Goal: Task Accomplishment & Management: Complete application form

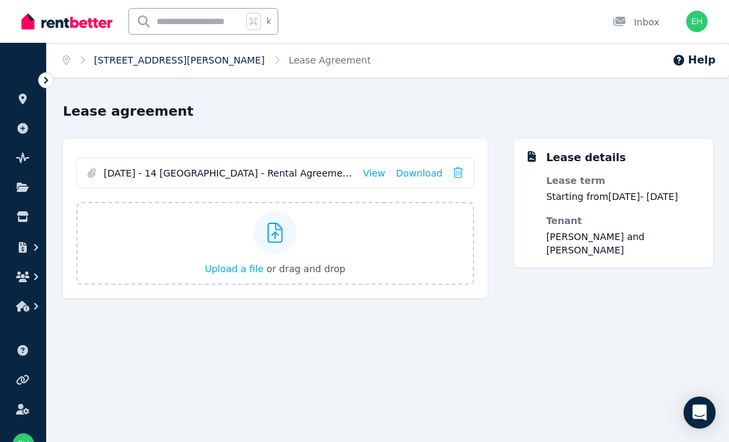
click at [187, 62] on link "[STREET_ADDRESS][PERSON_NAME]" at bounding box center [179, 60] width 171 height 11
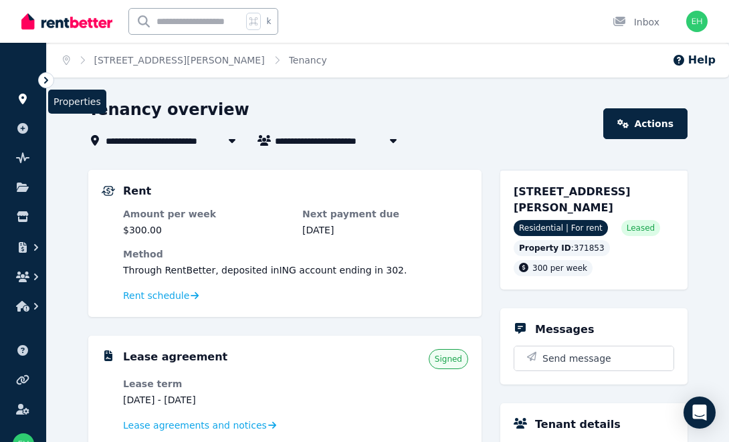
click at [25, 102] on icon at bounding box center [22, 99] width 13 height 11
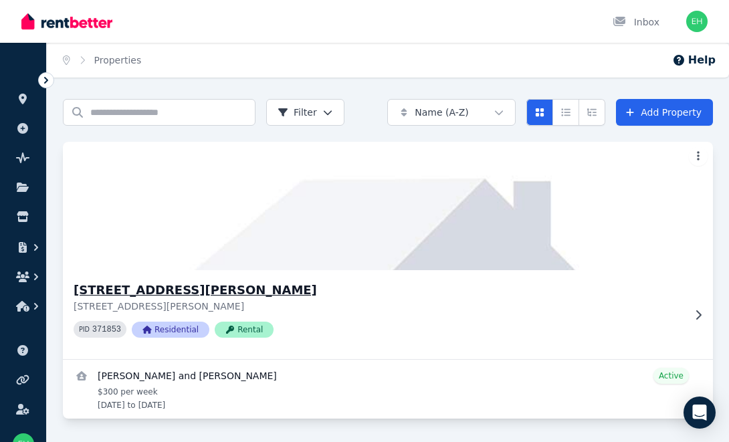
click at [265, 268] on img at bounding box center [388, 205] width 683 height 135
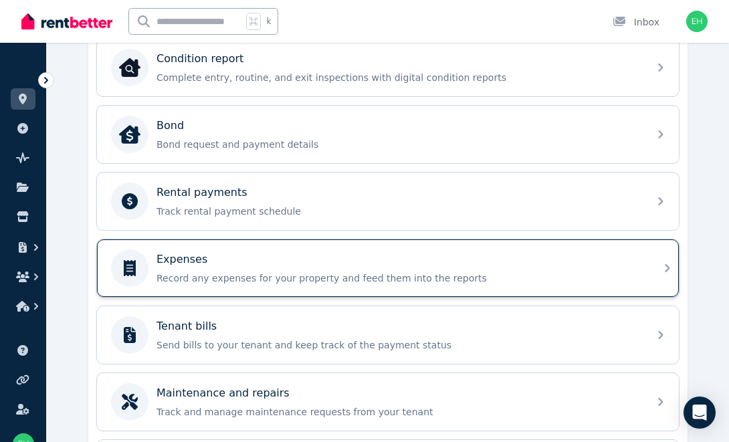
scroll to position [454, 0]
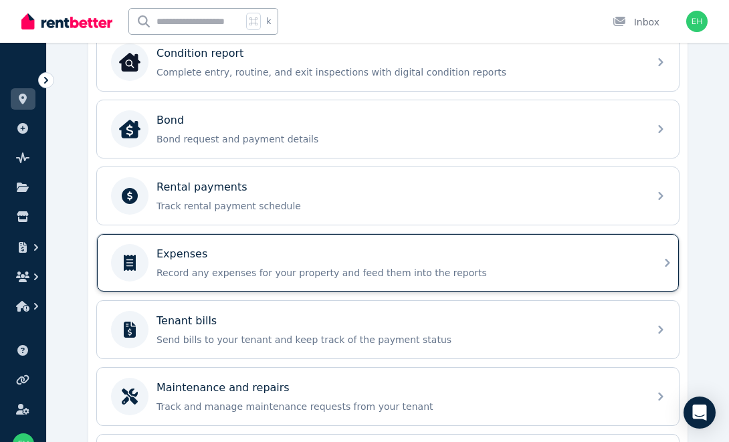
click at [338, 266] on p "Record any expenses for your property and feed them into the reports" at bounding box center [398, 272] width 484 height 13
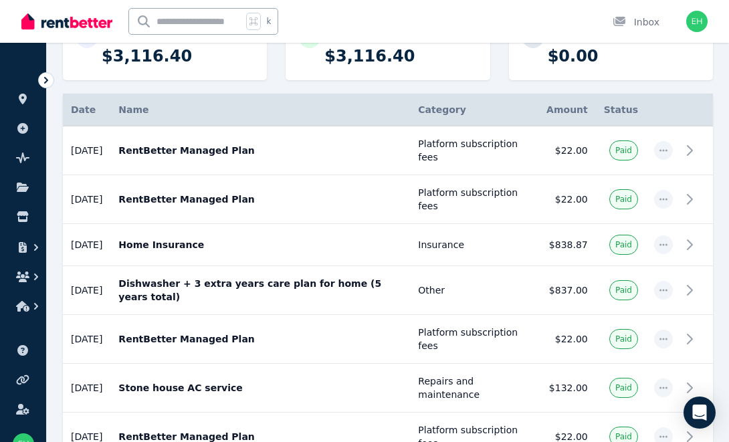
scroll to position [201, 0]
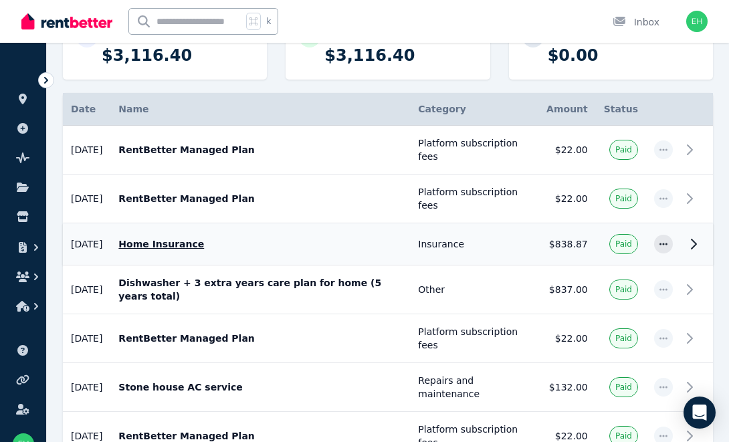
click at [582, 243] on td "$838.87" at bounding box center [567, 244] width 58 height 42
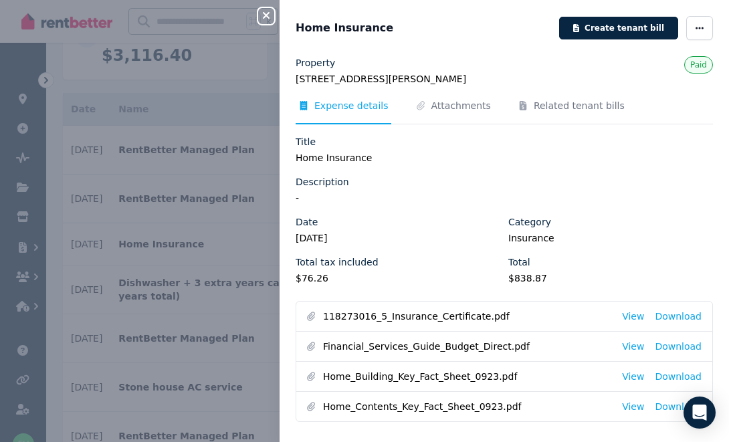
click at [265, 13] on icon "button" at bounding box center [266, 15] width 16 height 11
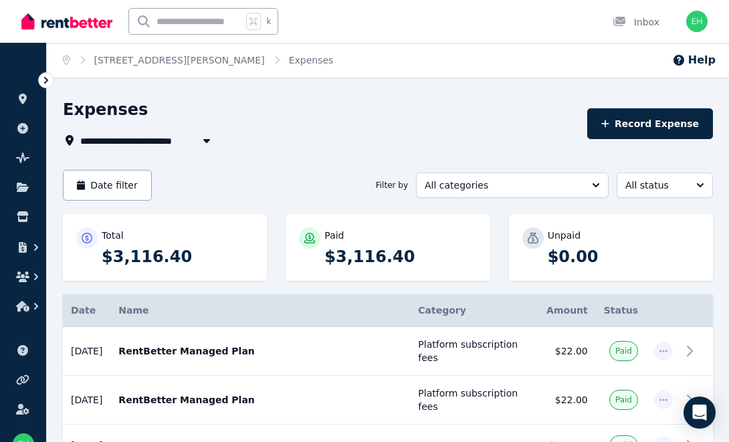
scroll to position [0, 0]
click at [144, 61] on link "[STREET_ADDRESS][PERSON_NAME]" at bounding box center [179, 60] width 171 height 11
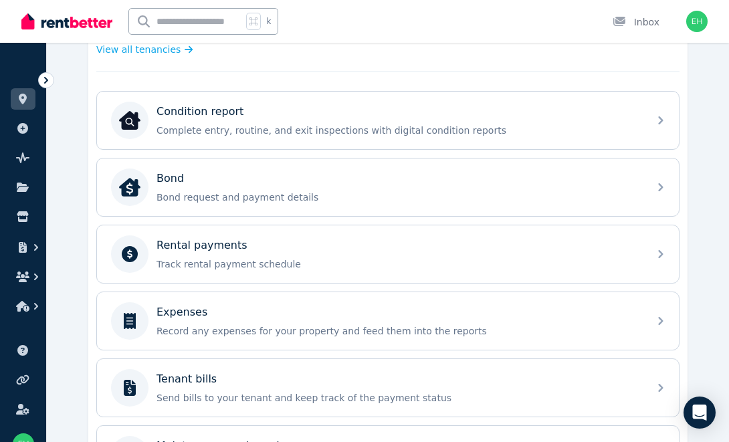
scroll to position [400, 0]
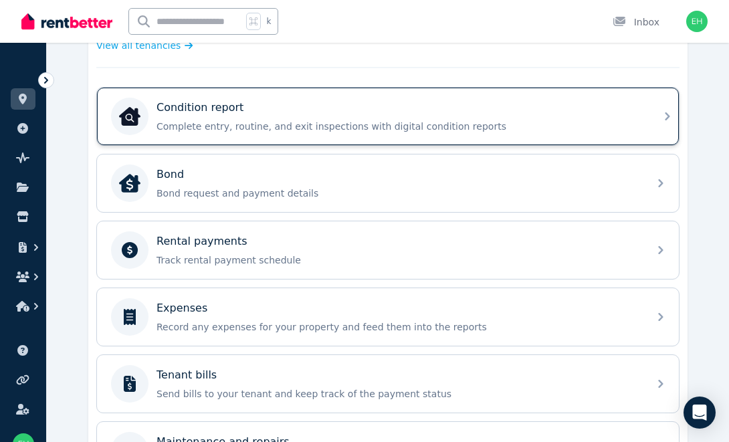
click at [442, 124] on p "Complete entry, routine, and exit inspections with digital condition reports" at bounding box center [398, 126] width 484 height 13
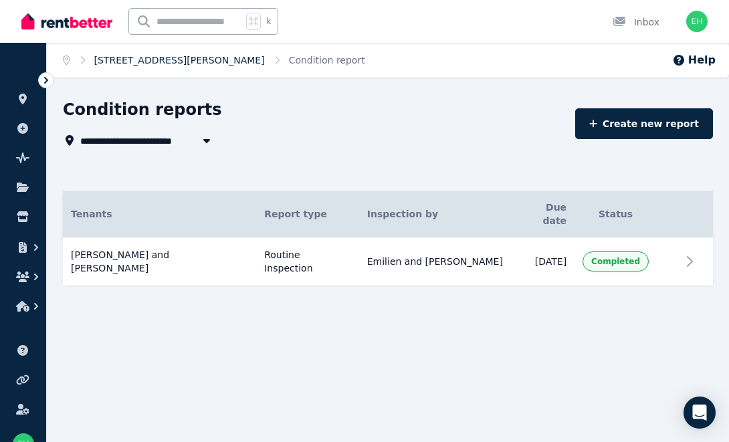
click at [180, 63] on link "[STREET_ADDRESS][PERSON_NAME]" at bounding box center [179, 60] width 171 height 11
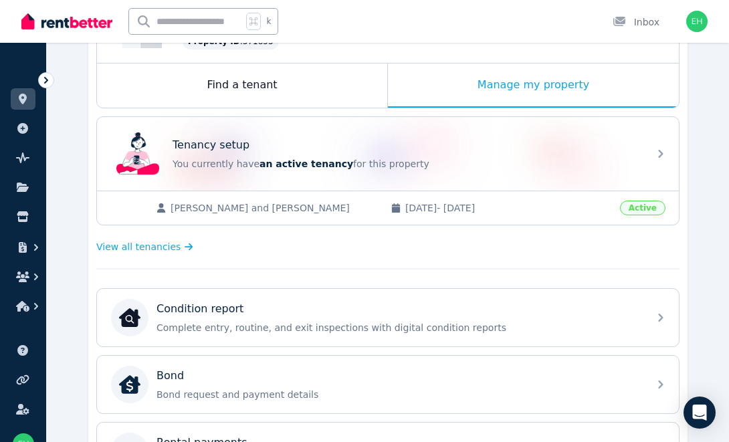
scroll to position [207, 0]
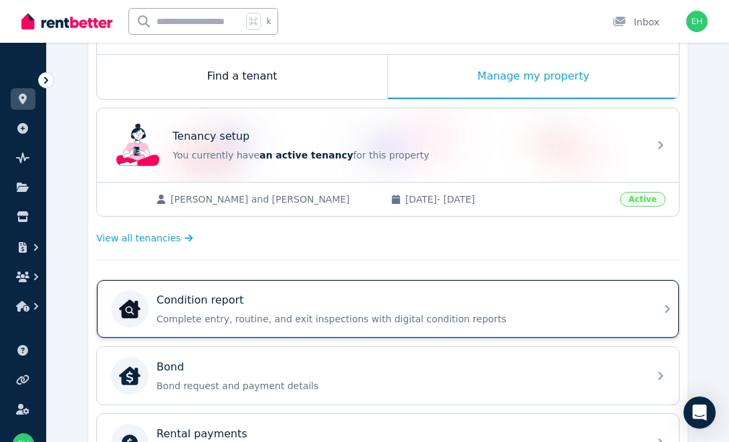
click at [256, 308] on div "Condition report Complete entry, routine, and exit inspections with digital con…" at bounding box center [398, 308] width 484 height 33
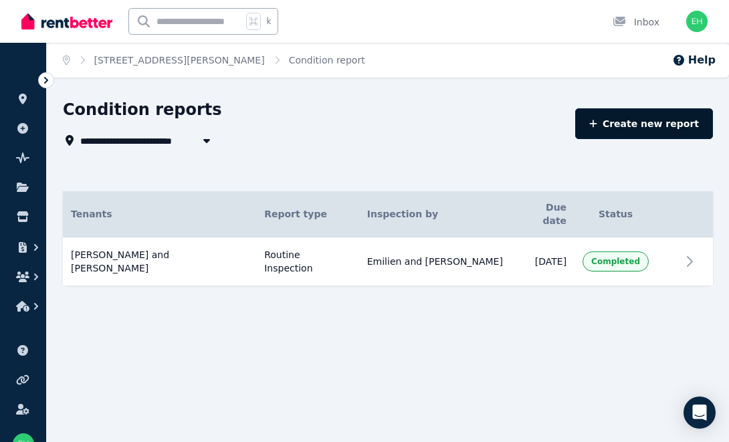
click at [679, 123] on link "Create new report" at bounding box center [644, 123] width 138 height 31
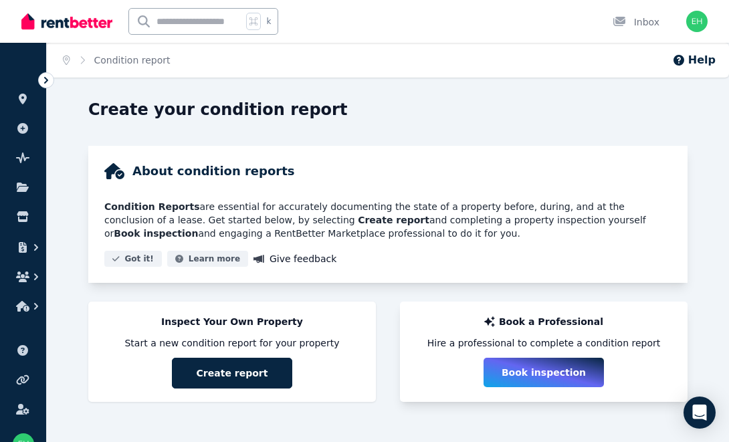
click at [532, 370] on button "Book inspection" at bounding box center [543, 372] width 120 height 29
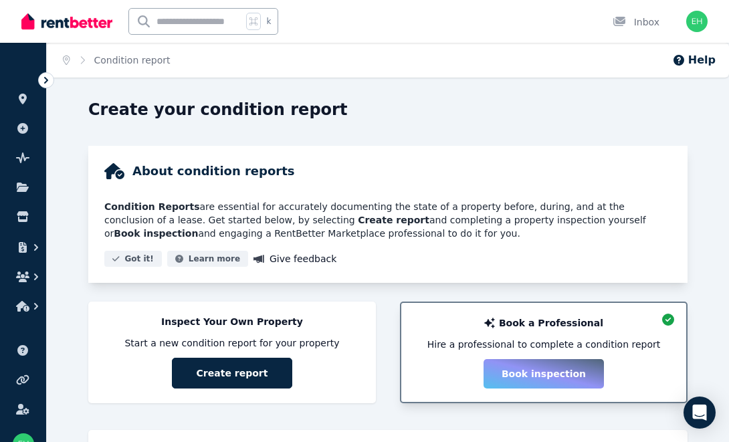
click at [552, 372] on div "Book a Professional Hire a professional to complete a condition report Book ins…" at bounding box center [544, 352] width 258 height 72
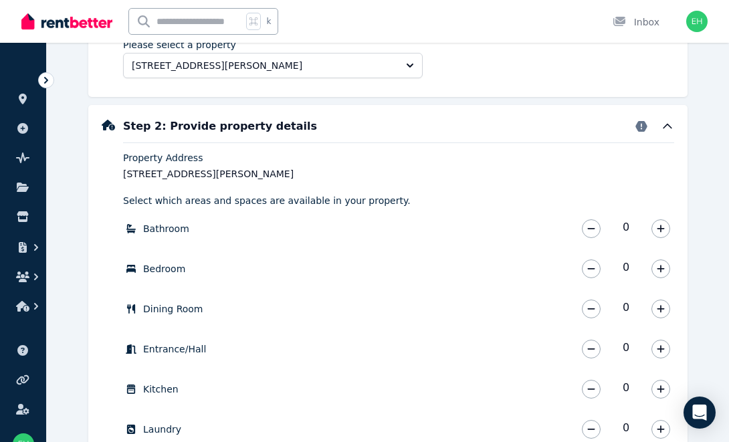
scroll to position [438, 0]
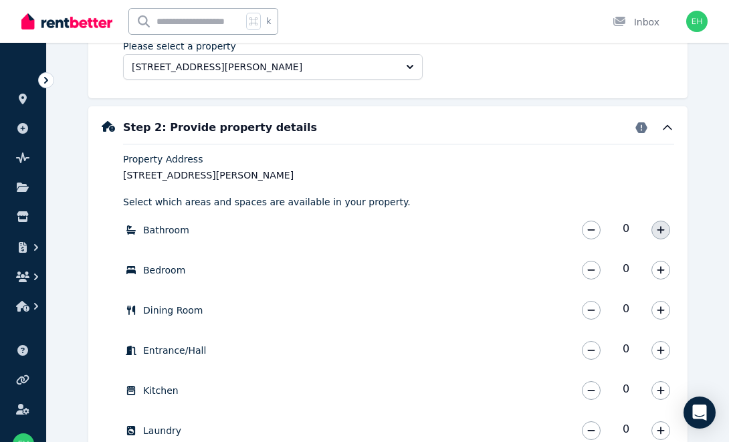
click at [660, 233] on icon "button" at bounding box center [661, 229] width 8 height 9
click at [659, 274] on icon "button" at bounding box center [661, 269] width 8 height 9
click at [594, 262] on button "button" at bounding box center [591, 270] width 19 height 19
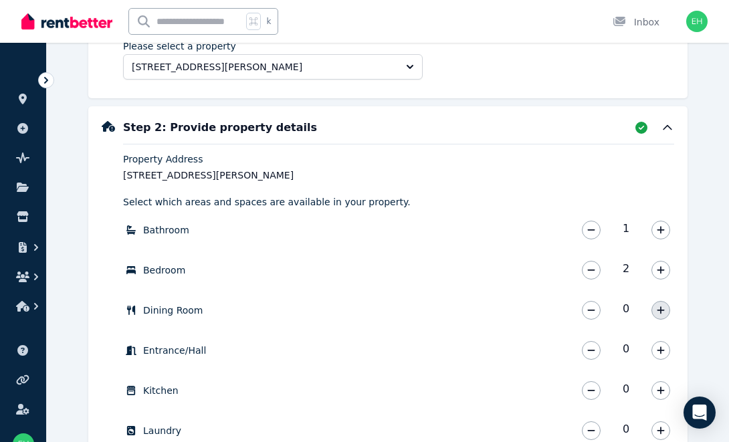
click at [660, 309] on icon "button" at bounding box center [661, 310] width 8 height 9
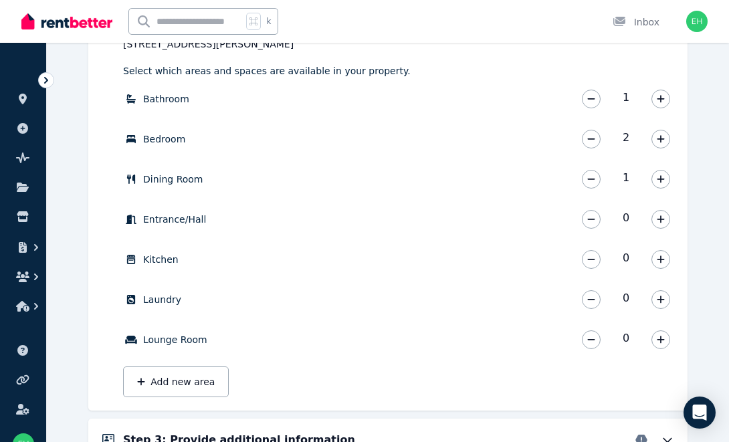
scroll to position [567, 0]
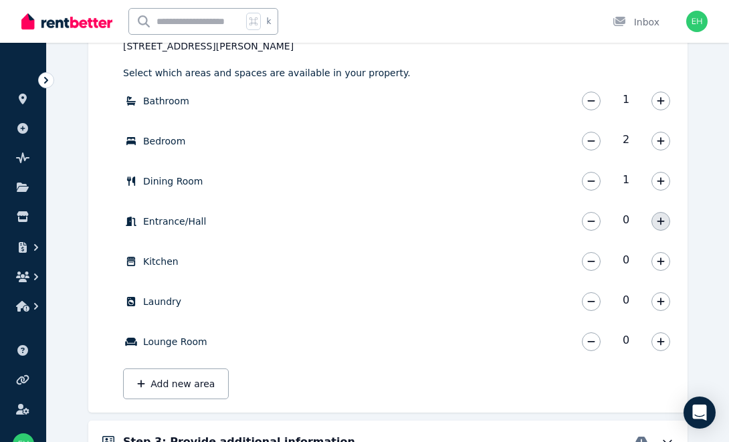
click at [659, 219] on icon "button" at bounding box center [661, 221] width 8 height 9
click at [654, 262] on button "button" at bounding box center [660, 261] width 19 height 19
click at [659, 300] on icon "button" at bounding box center [661, 301] width 8 height 9
click at [661, 348] on button "button" at bounding box center [660, 341] width 19 height 19
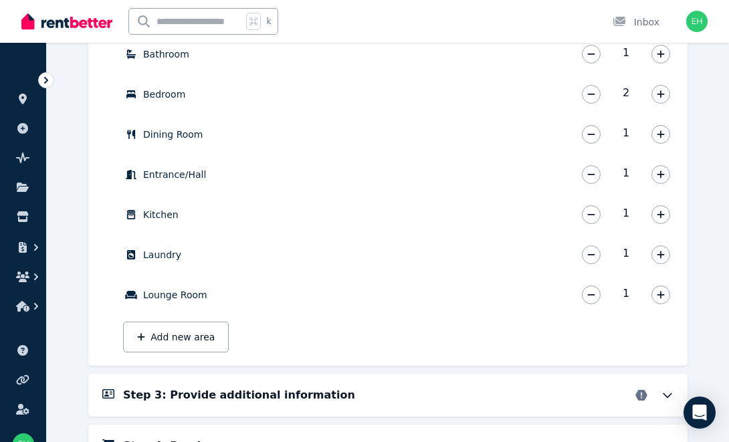
scroll to position [615, 0]
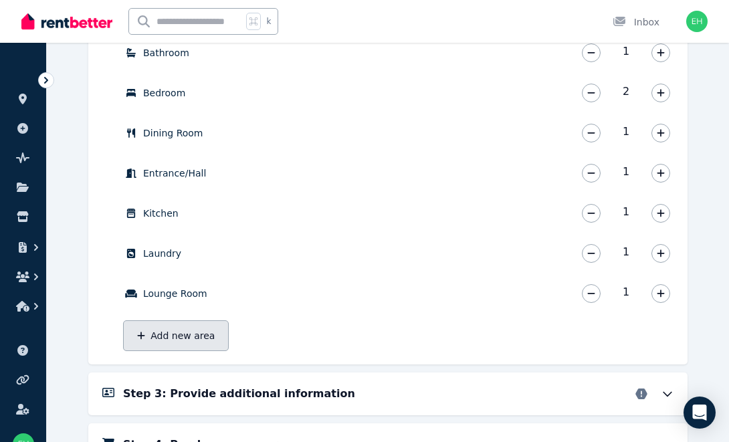
click at [192, 342] on button "Add new area" at bounding box center [176, 335] width 106 height 31
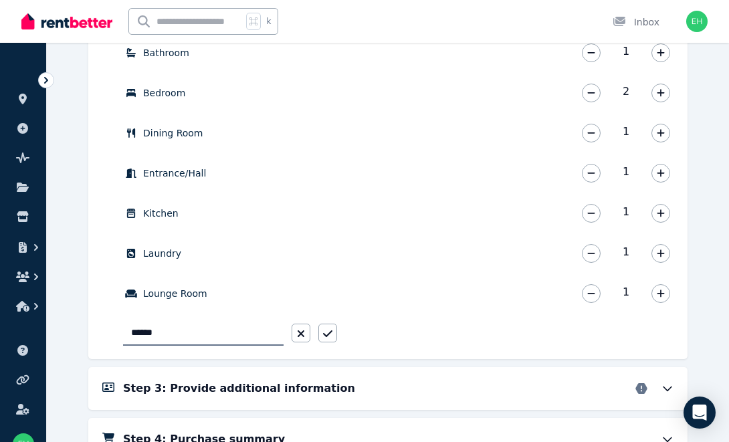
type input "******"
click at [342, 328] on div "Bathroom 1 Bathroom * Bedroom 2 Bedroom * Dining Room 1 Dining Room * Entrance/…" at bounding box center [398, 192] width 551 height 306
click at [330, 329] on icon "button" at bounding box center [327, 333] width 9 height 11
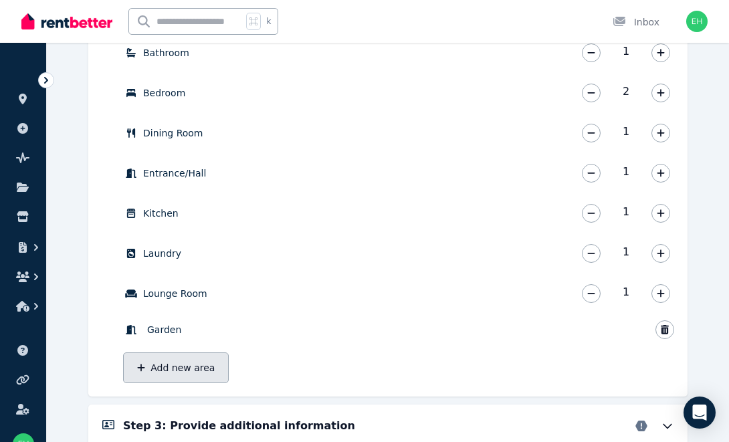
click at [173, 370] on button "Add new area" at bounding box center [176, 367] width 106 height 31
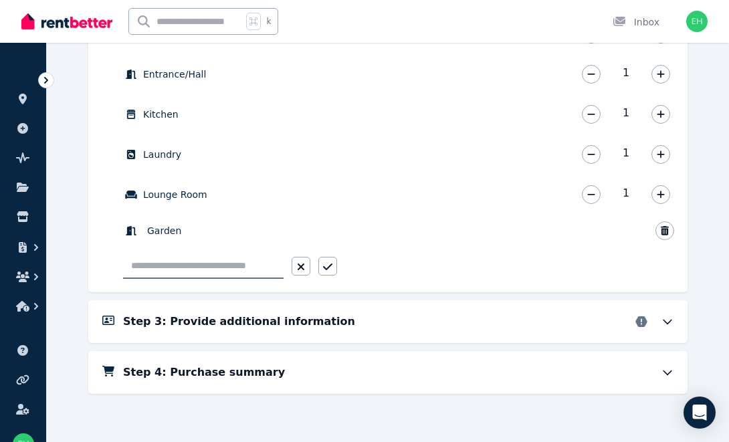
scroll to position [714, 0]
type input "**********"
click at [325, 264] on icon "button" at bounding box center [327, 266] width 9 height 11
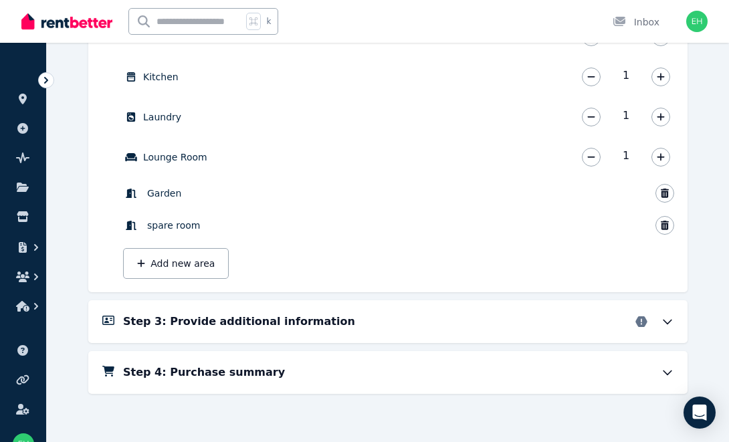
scroll to position [752, 0]
click at [322, 325] on div "Step 3: Provide additional information" at bounding box center [398, 322] width 551 height 16
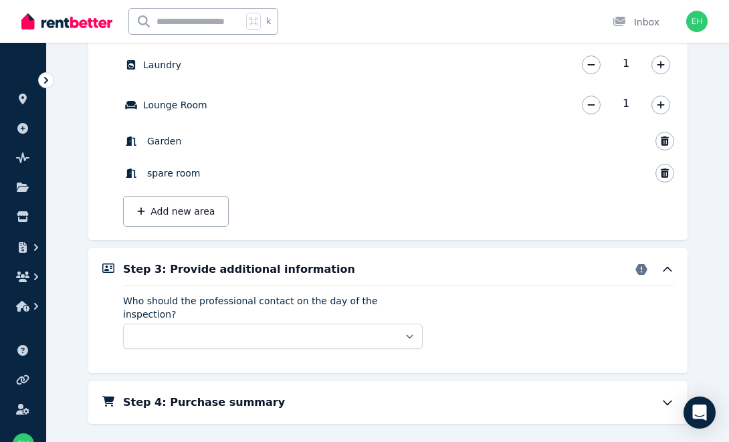
scroll to position [808, 0]
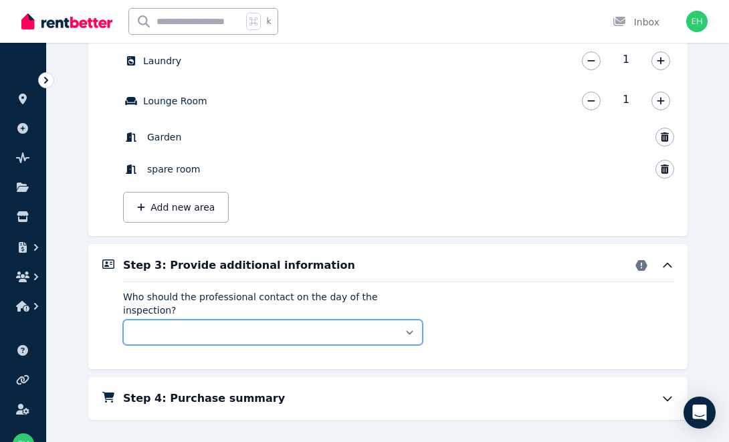
select select "******"
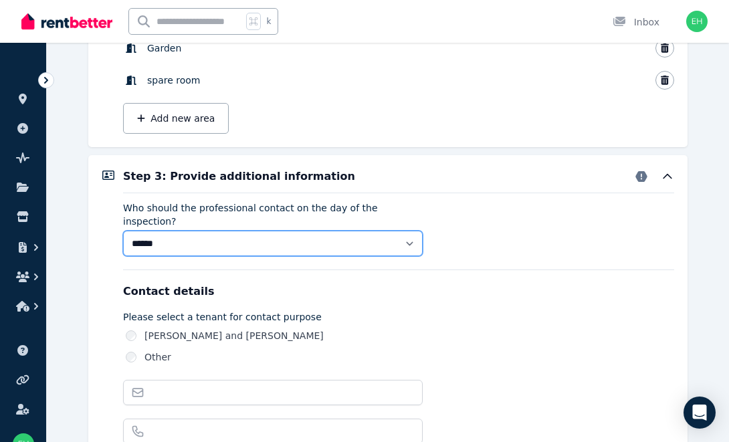
scroll to position [903, 0]
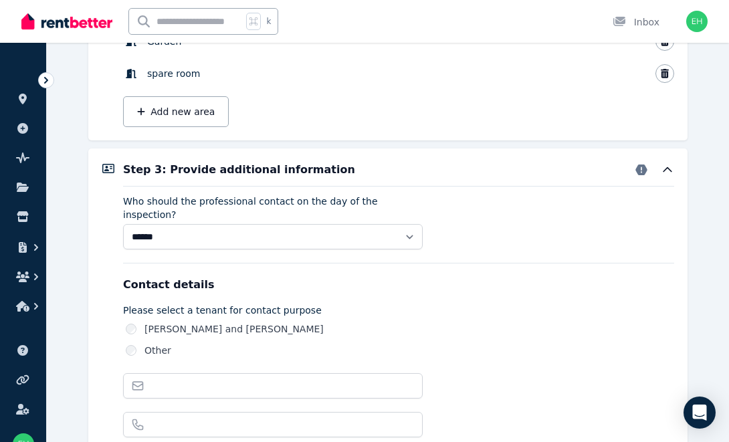
click at [167, 322] on label "[PERSON_NAME] and [PERSON_NAME]" at bounding box center [233, 328] width 179 height 13
type input "**********"
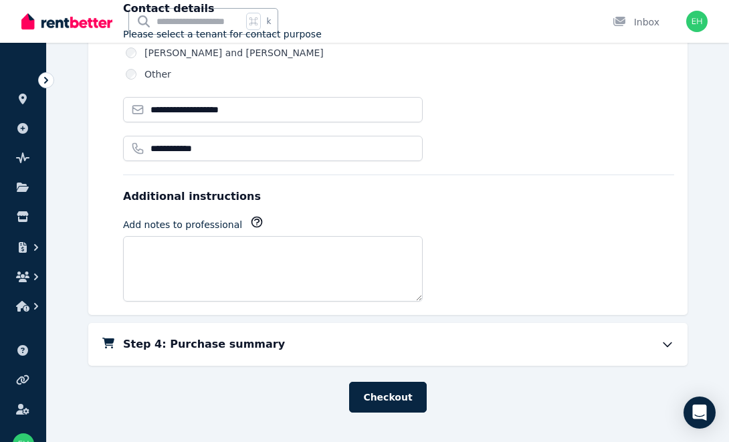
scroll to position [1179, 0]
click at [276, 337] on div "Step 4: Purchase summary" at bounding box center [398, 345] width 551 height 16
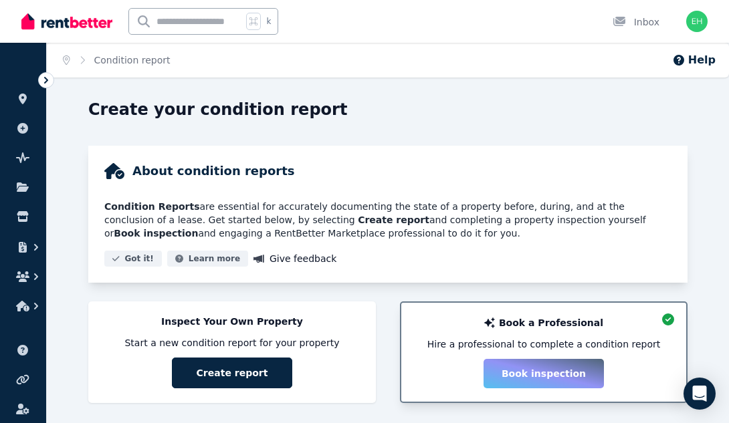
scroll to position [0, 0]
click at [48, 80] on icon at bounding box center [45, 80] width 13 height 13
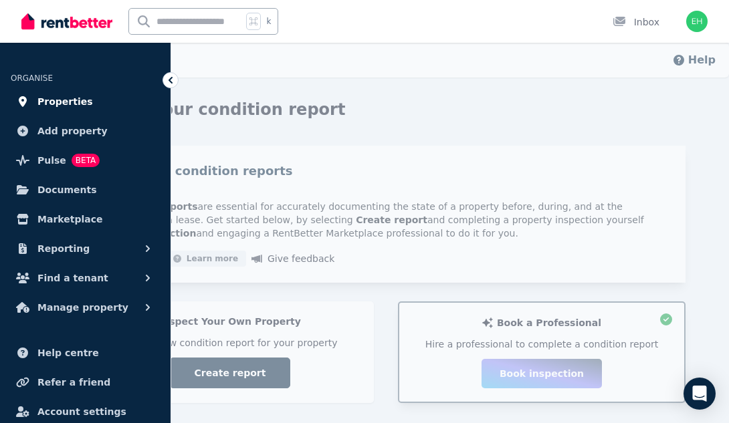
click at [71, 107] on span "Properties" at bounding box center [64, 102] width 55 height 16
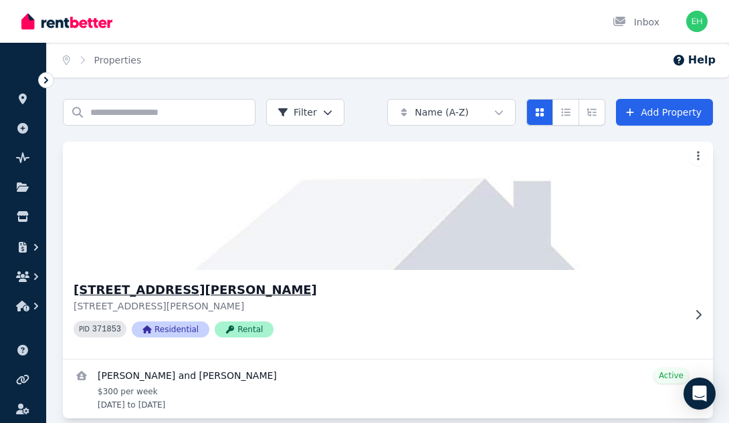
click at [296, 295] on h3 "[STREET_ADDRESS][PERSON_NAME]" at bounding box center [379, 290] width 610 height 19
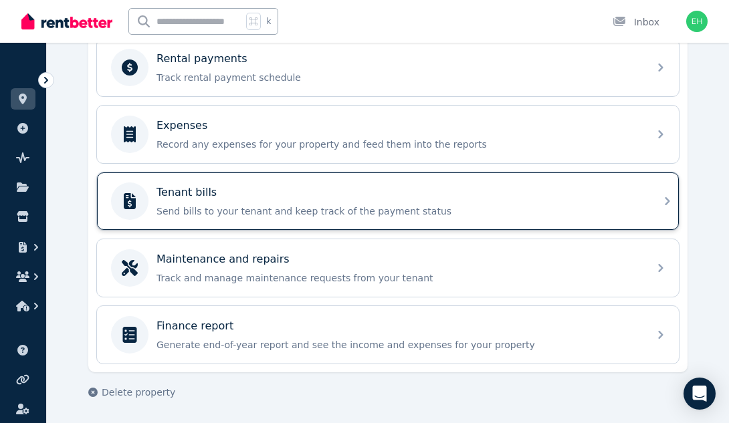
scroll to position [582, 0]
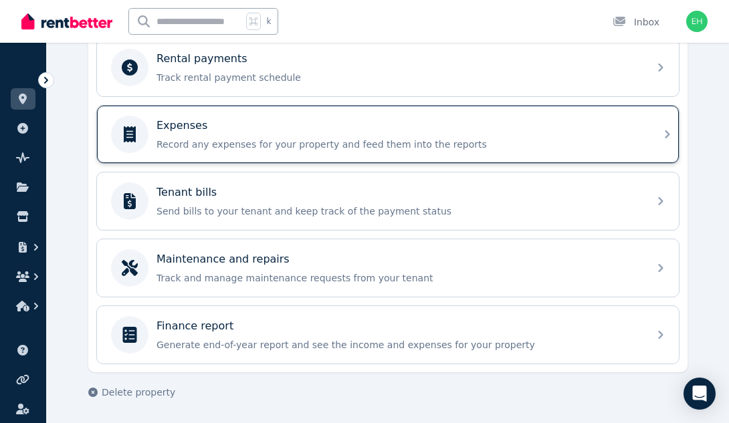
click at [465, 133] on div "Expenses" at bounding box center [398, 126] width 484 height 16
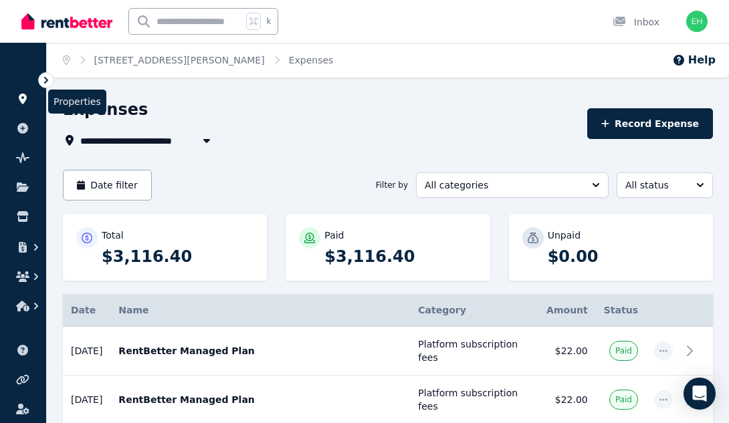
click at [22, 104] on icon at bounding box center [23, 99] width 8 height 11
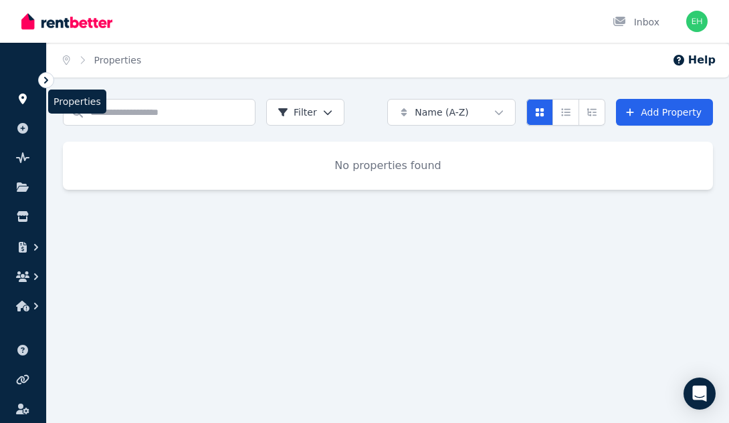
click at [23, 102] on icon at bounding box center [23, 99] width 8 height 11
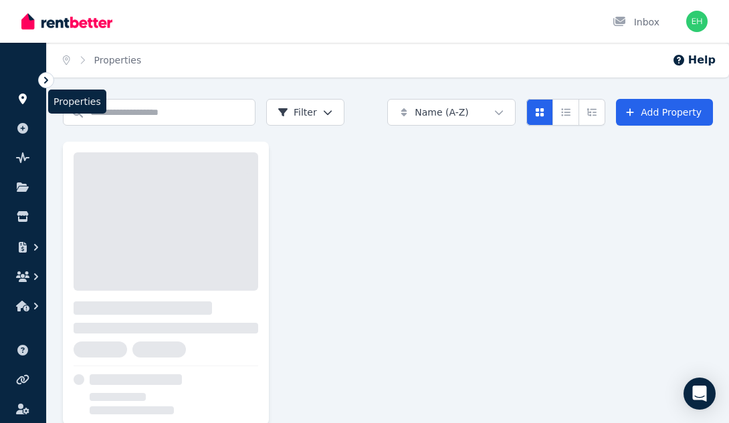
drag, startPoint x: 543, startPoint y: 7, endPoint x: 19, endPoint y: 93, distance: 530.5
click at [19, 93] on link at bounding box center [23, 98] width 25 height 21
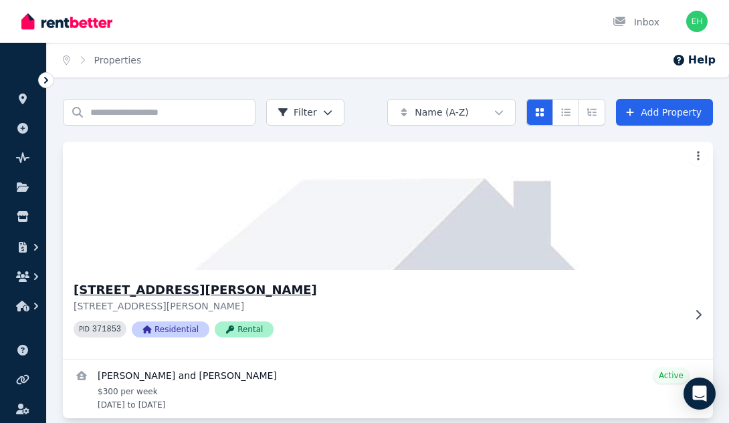
click at [302, 318] on div "[STREET_ADDRESS][PERSON_NAME][PERSON_NAME] PID 371853 Residential Rental" at bounding box center [379, 315] width 610 height 68
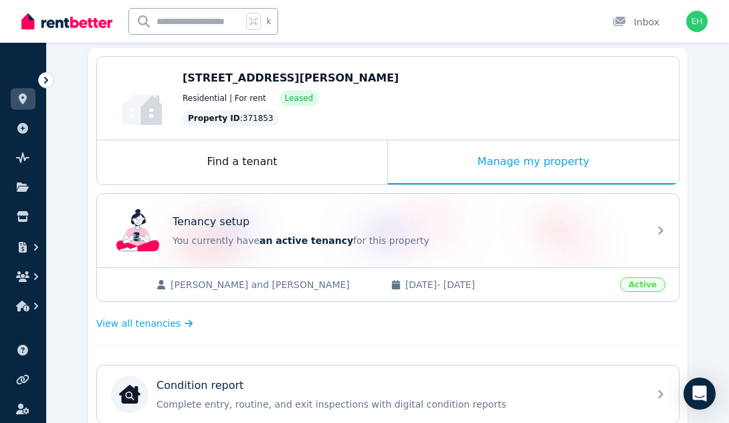
scroll to position [107, 0]
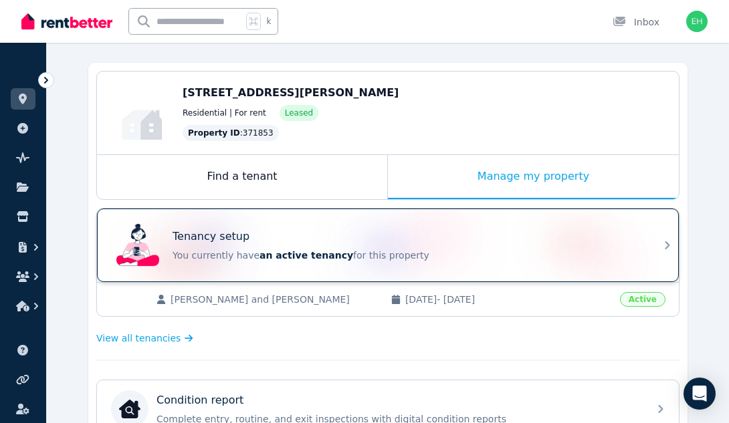
click at [511, 262] on div "Tenancy setup You currently have an active tenancy for this property" at bounding box center [376, 245] width 530 height 53
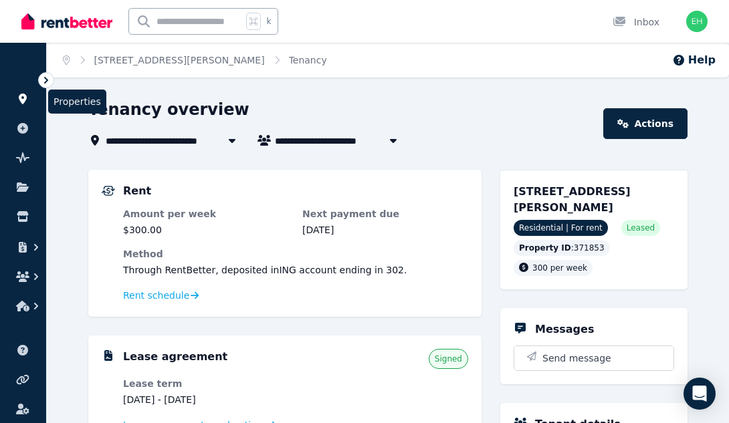
click at [17, 96] on icon at bounding box center [22, 99] width 13 height 11
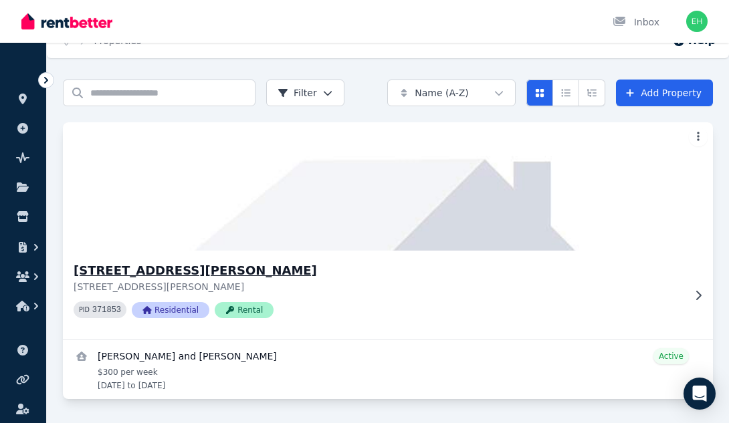
scroll to position [19, 0]
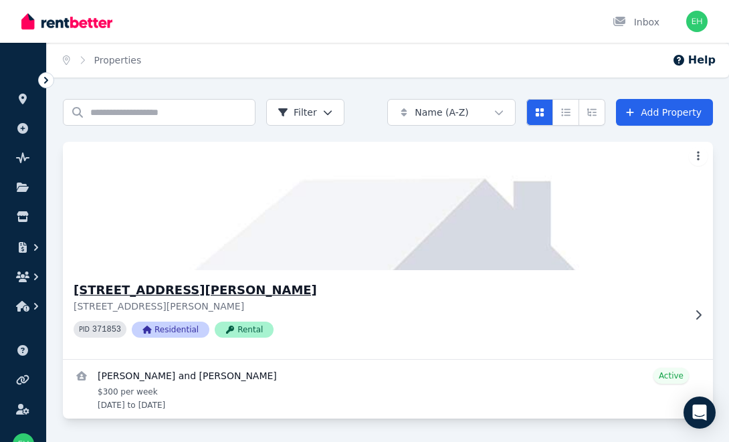
click at [692, 314] on icon at bounding box center [697, 315] width 13 height 11
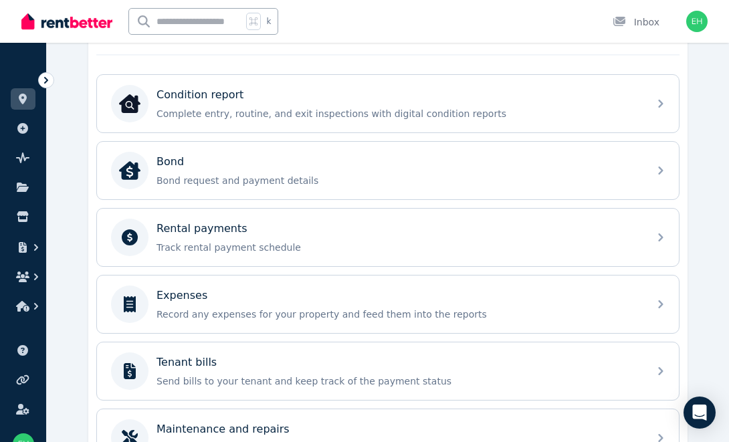
scroll to position [415, 0]
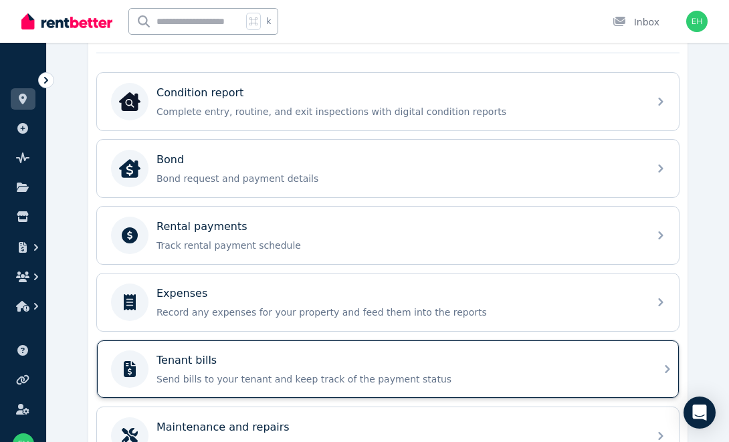
click at [324, 378] on p "Send bills to your tenant and keep track of the payment status" at bounding box center [398, 378] width 484 height 13
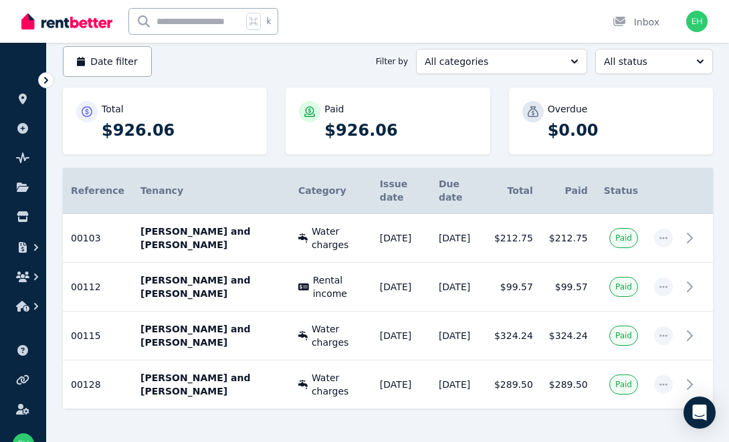
scroll to position [122, 0]
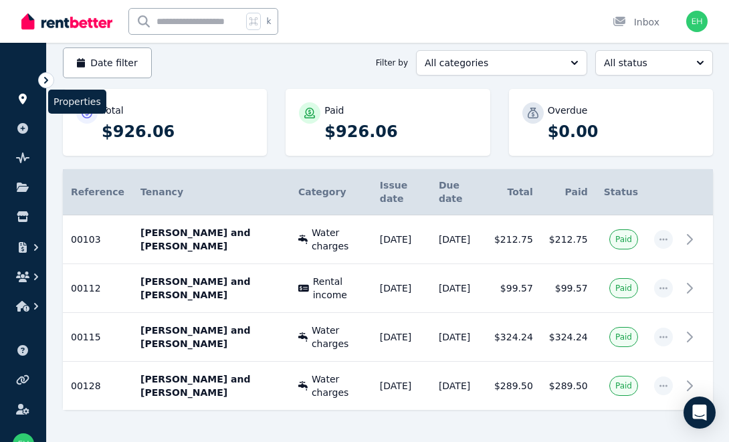
click at [23, 106] on link at bounding box center [23, 98] width 25 height 21
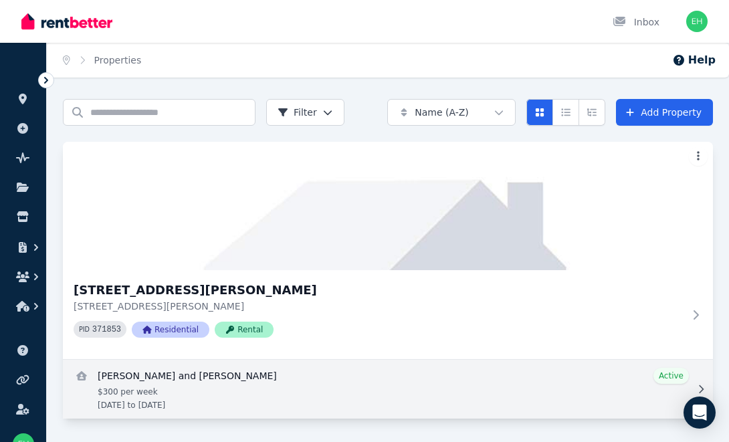
click at [248, 368] on link "View details for Jessica and Jay Williams" at bounding box center [388, 389] width 650 height 59
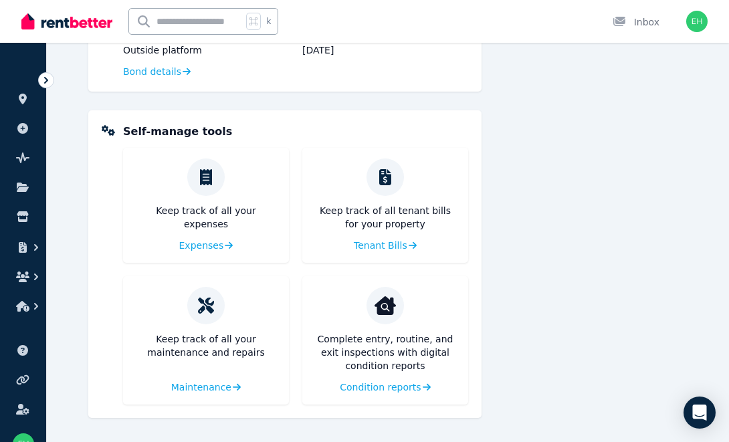
scroll to position [520, 0]
click at [222, 245] on link "Expenses" at bounding box center [206, 245] width 57 height 13
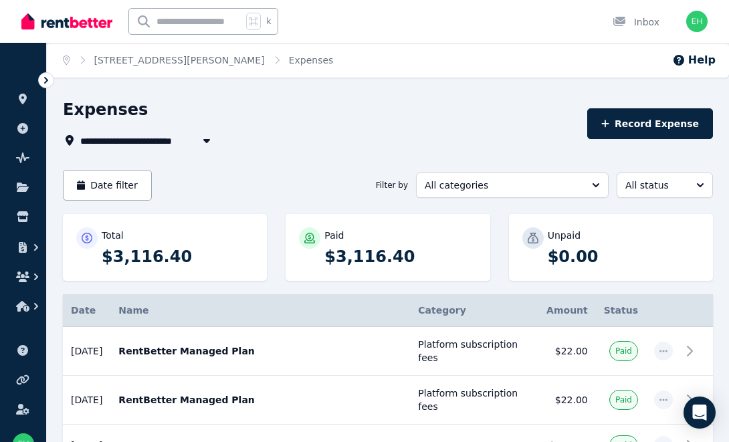
click at [323, 84] on div "**********" at bounding box center [364, 221] width 729 height 442
click at [45, 79] on icon at bounding box center [45, 80] width 13 height 13
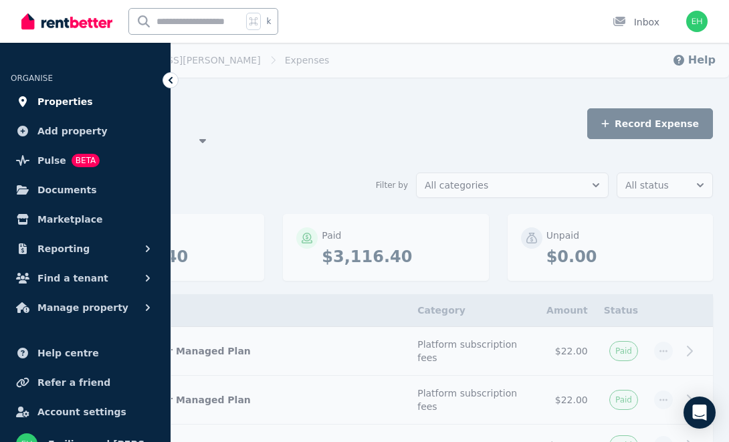
click at [72, 95] on span "Properties" at bounding box center [64, 102] width 55 height 16
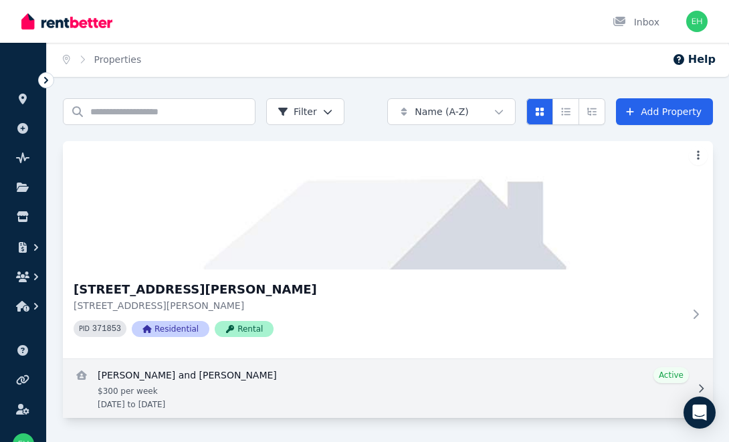
scroll to position [1, 0]
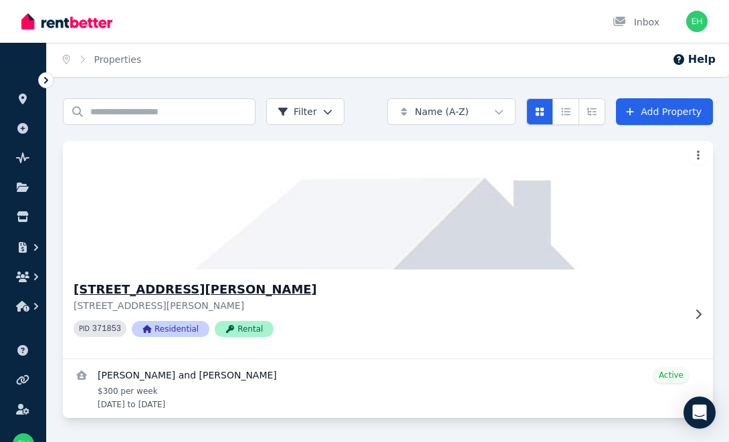
click at [672, 314] on div "[STREET_ADDRESS][PERSON_NAME][PERSON_NAME] PID 371853 Residential Rental" at bounding box center [379, 314] width 610 height 68
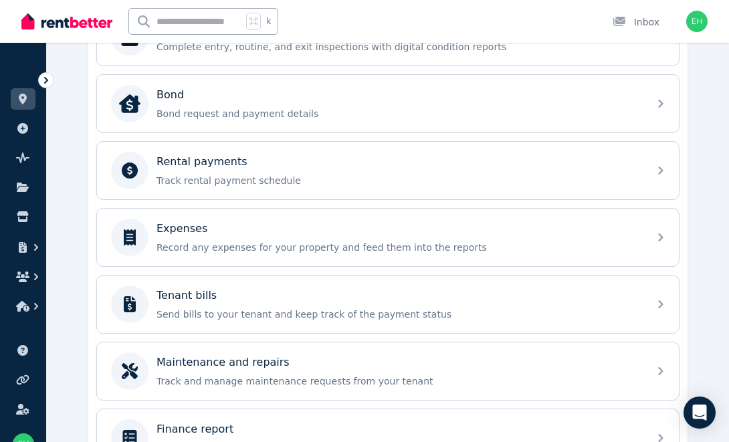
scroll to position [482, 0]
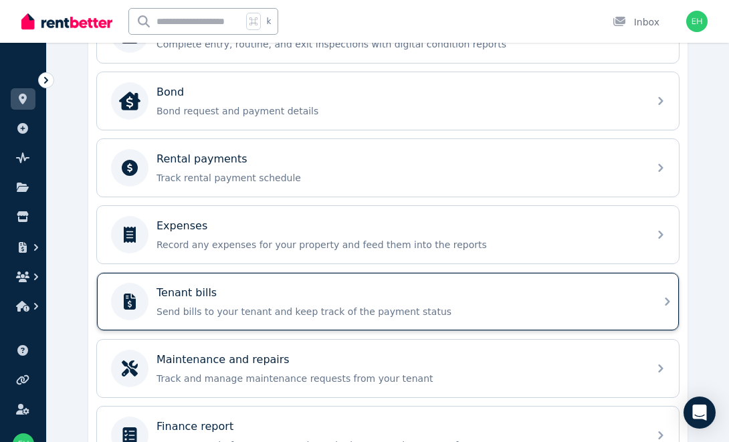
click at [413, 294] on div "Tenant bills" at bounding box center [398, 293] width 484 height 16
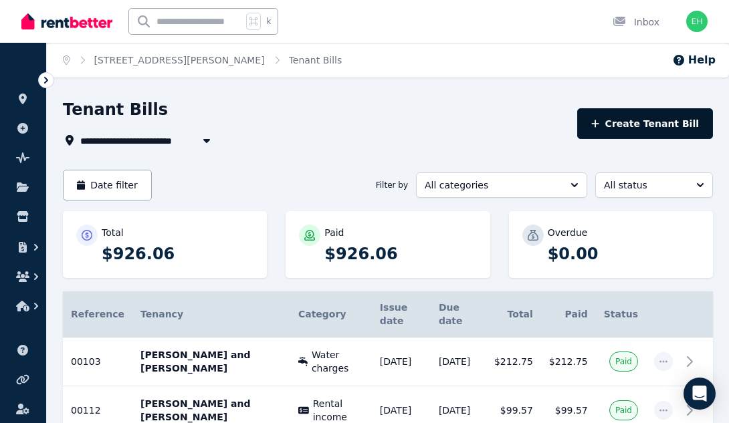
click at [638, 119] on button "Create Tenant Bill" at bounding box center [645, 123] width 136 height 31
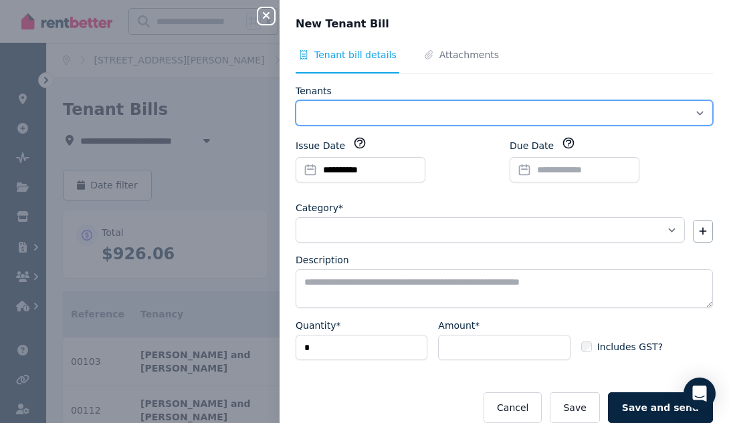
select select "**********"
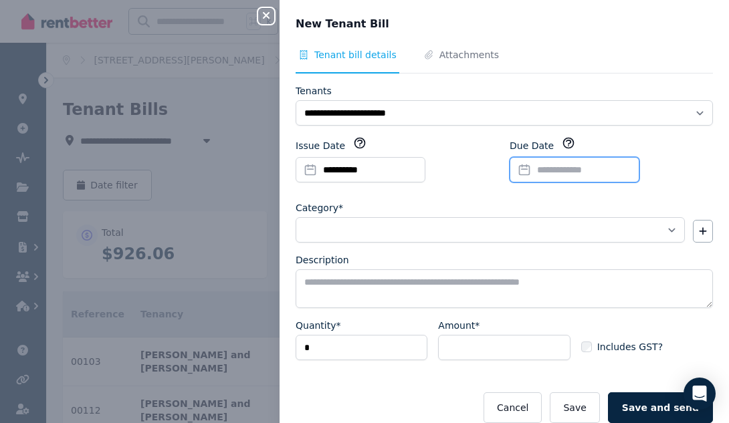
click at [579, 170] on input "Due Date" at bounding box center [575, 169] width 130 height 25
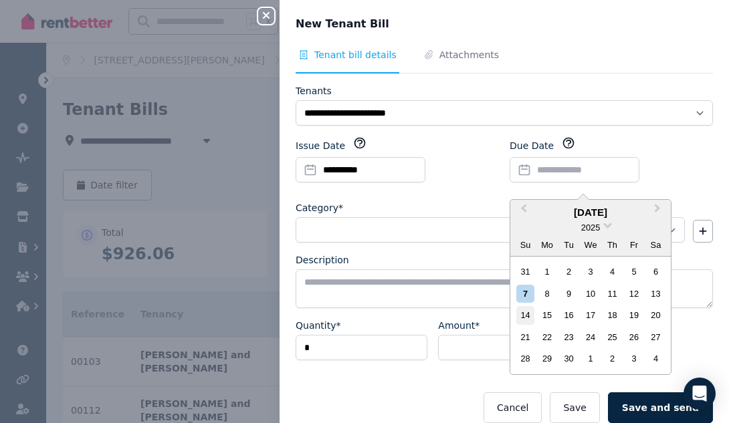
click at [526, 312] on div "14" at bounding box center [525, 315] width 18 height 18
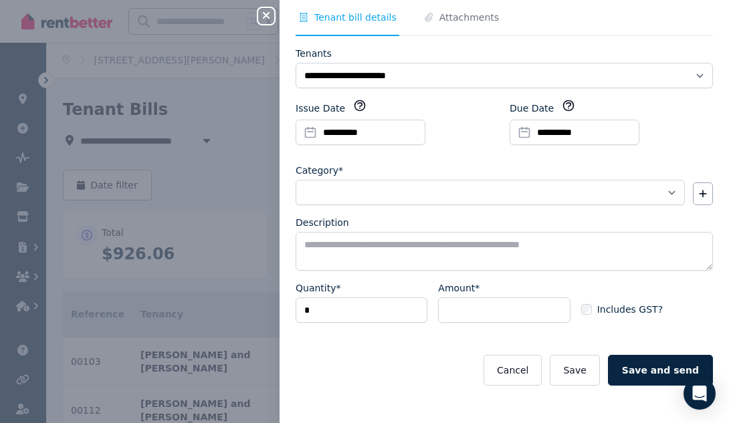
scroll to position [37, 0]
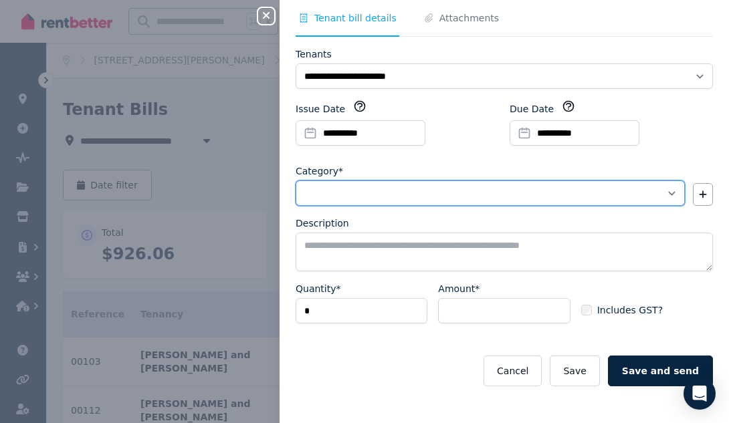
select select "**********"
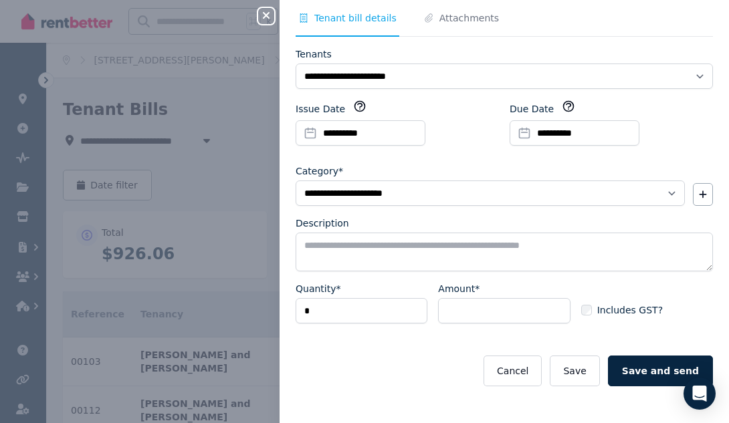
click at [261, 17] on icon "button" at bounding box center [266, 15] width 16 height 11
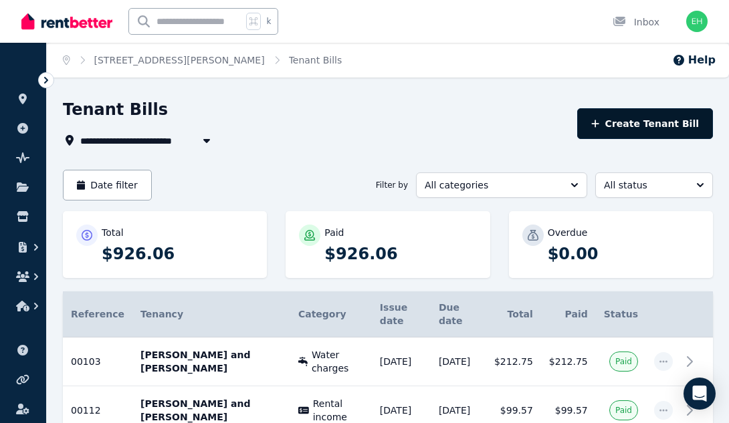
click at [643, 127] on button "Create Tenant Bill" at bounding box center [645, 123] width 136 height 31
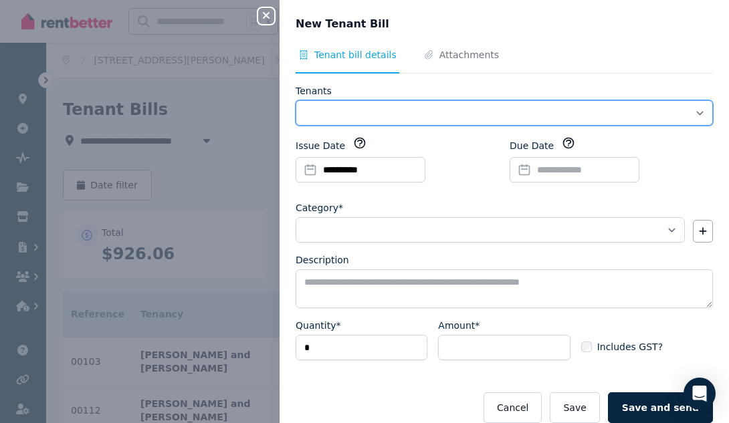
select select "**********"
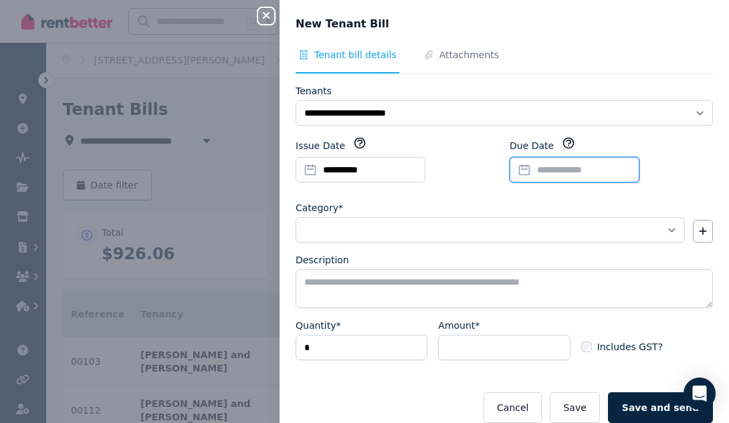
click at [525, 158] on input "Due Date" at bounding box center [575, 169] width 130 height 25
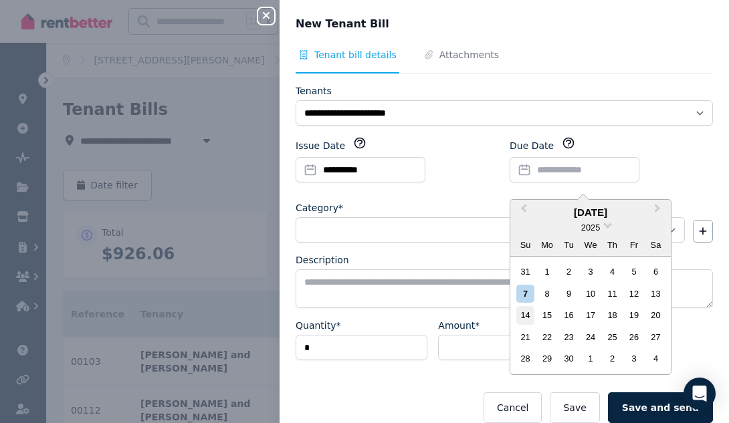
click at [524, 313] on div "14" at bounding box center [525, 315] width 18 height 18
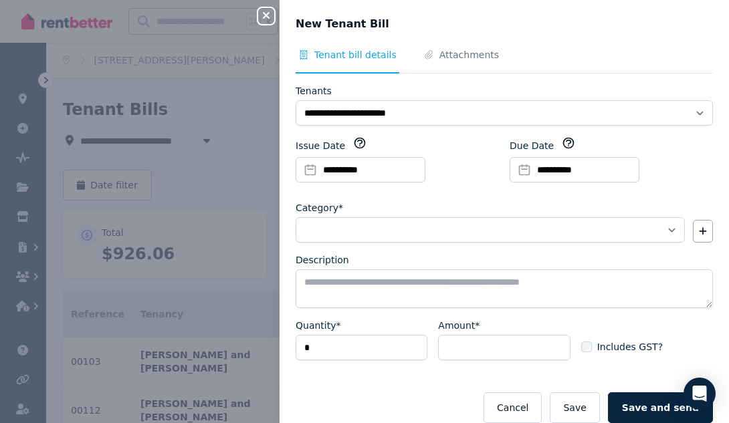
click at [427, 208] on div "Category*" at bounding box center [490, 207] width 389 height 13
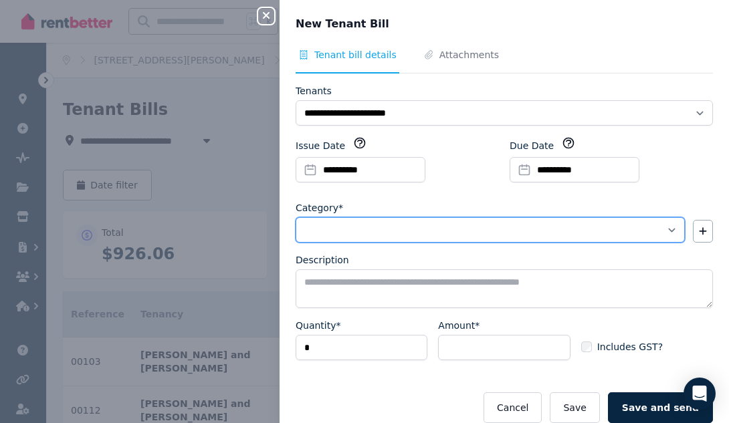
select select "**********"
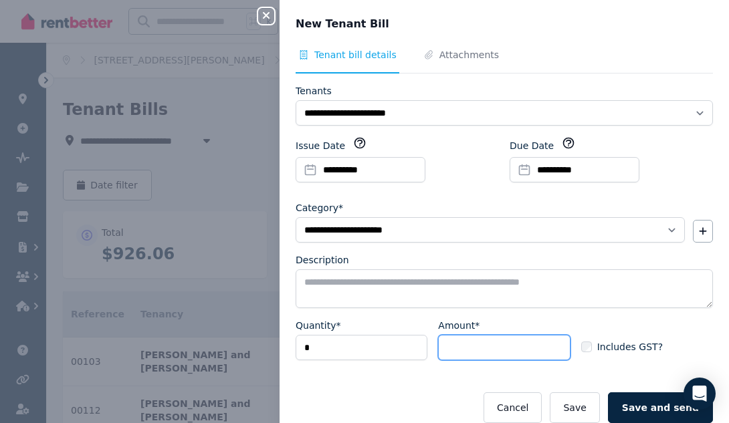
click at [491, 349] on input "Amount*" at bounding box center [504, 347] width 132 height 25
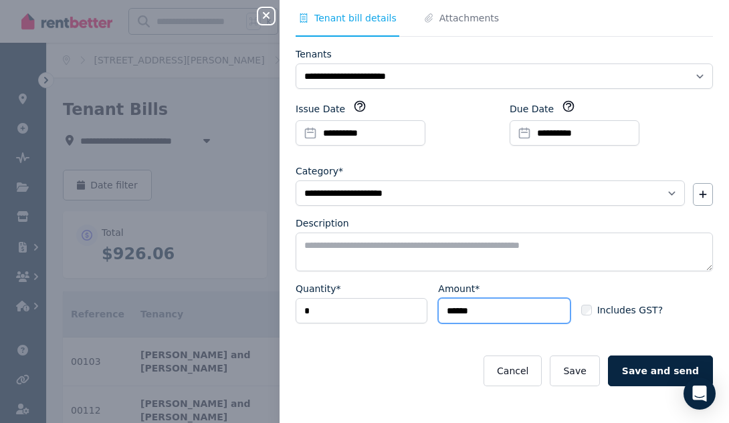
type input "******"
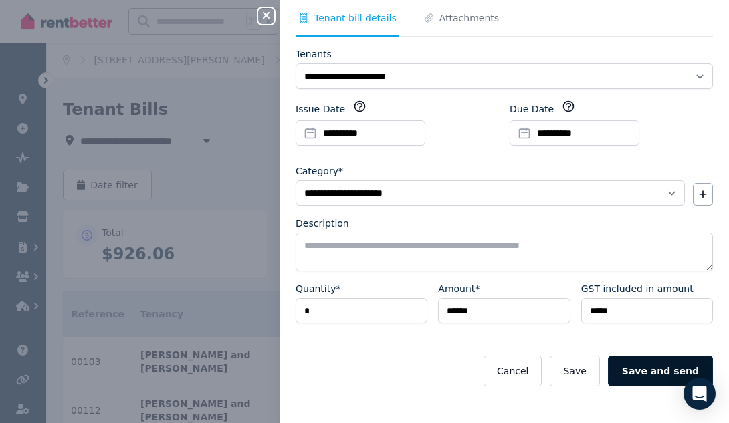
click at [647, 368] on button "Save and send" at bounding box center [660, 371] width 105 height 31
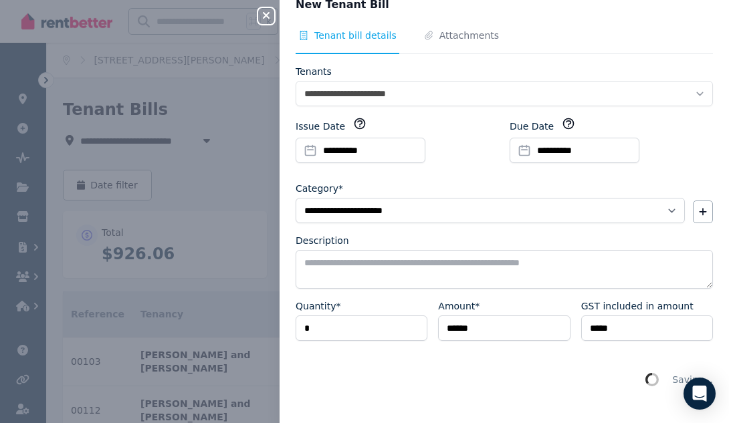
scroll to position [0, 0]
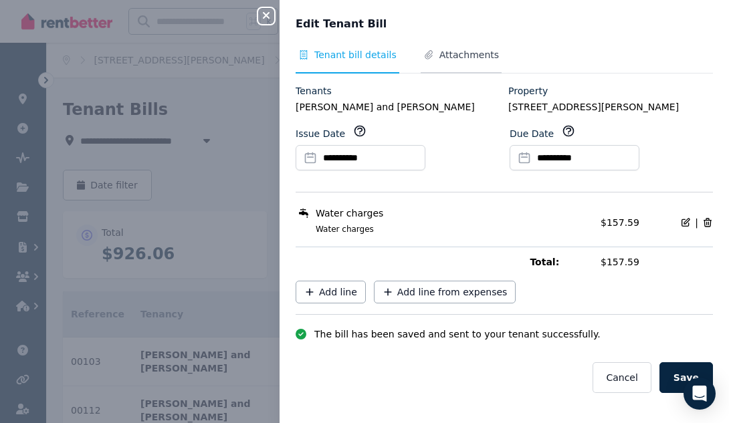
click at [477, 53] on span "Attachments" at bounding box center [469, 54] width 60 height 13
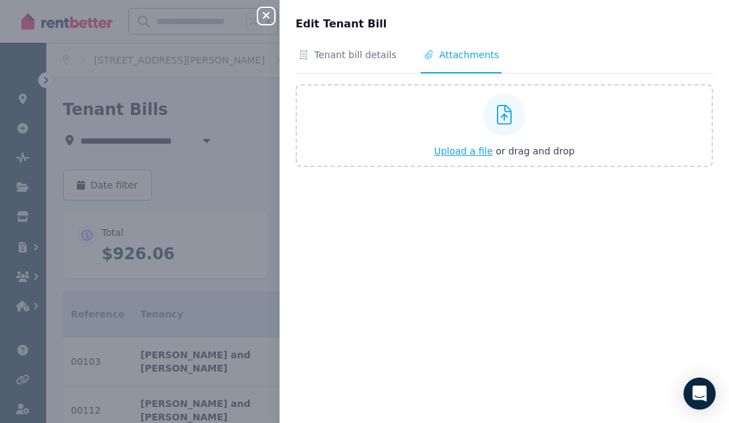
click at [476, 154] on span "Upload a file" at bounding box center [463, 151] width 59 height 11
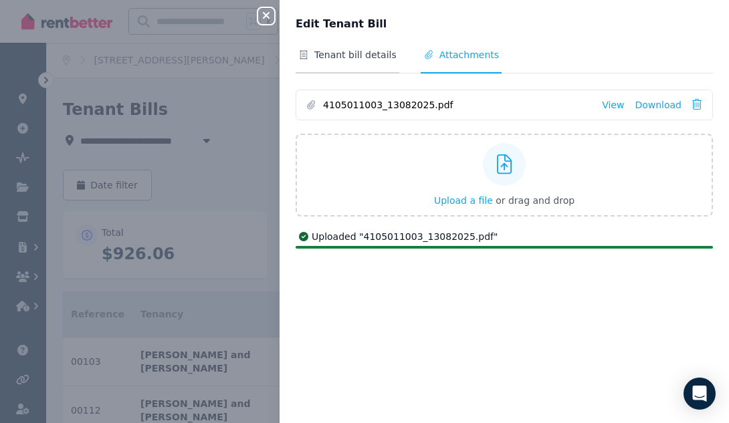
click at [382, 49] on span "Tenant bill details" at bounding box center [355, 54] width 82 height 13
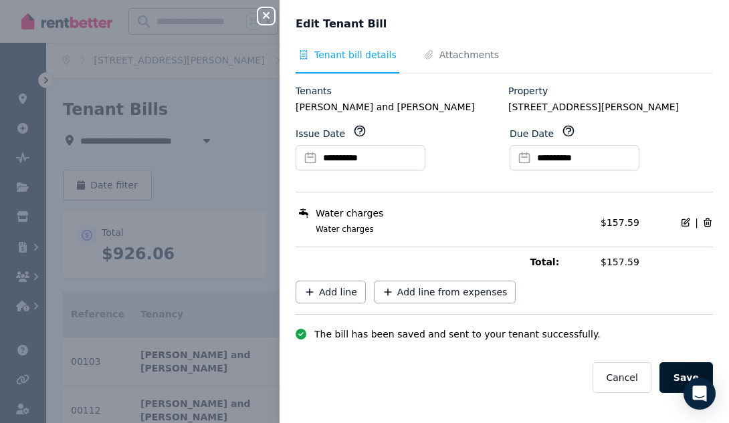
click at [677, 362] on button "Save" at bounding box center [685, 377] width 53 height 31
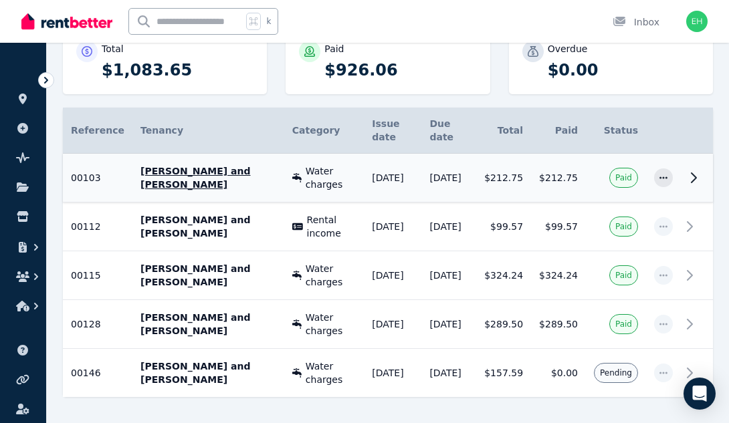
scroll to position [183, 0]
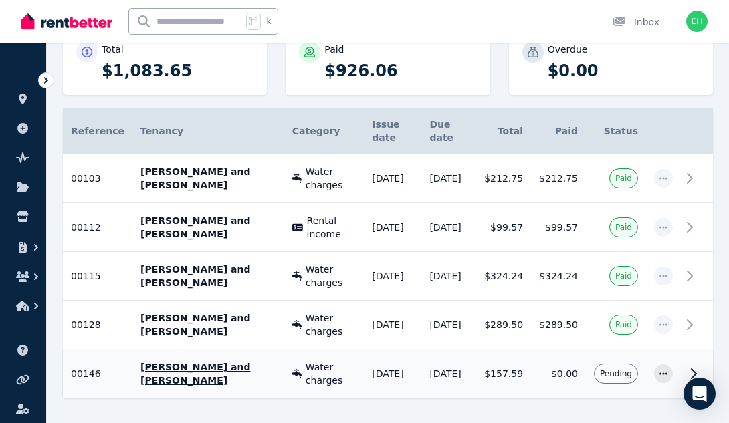
click at [693, 369] on icon at bounding box center [693, 373] width 5 height 9
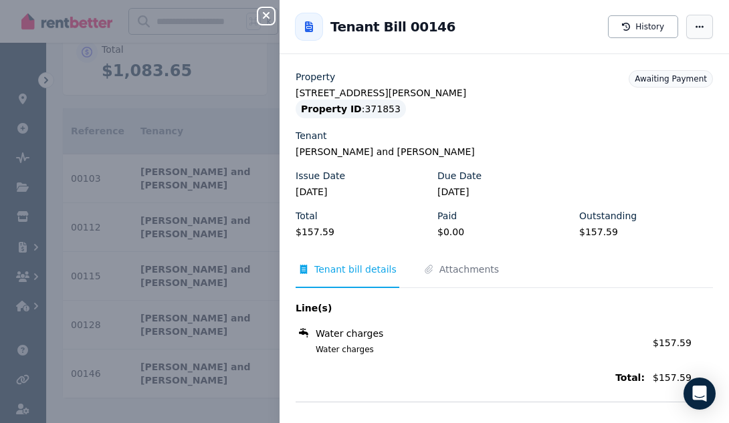
click at [694, 36] on span "button" at bounding box center [699, 27] width 27 height 24
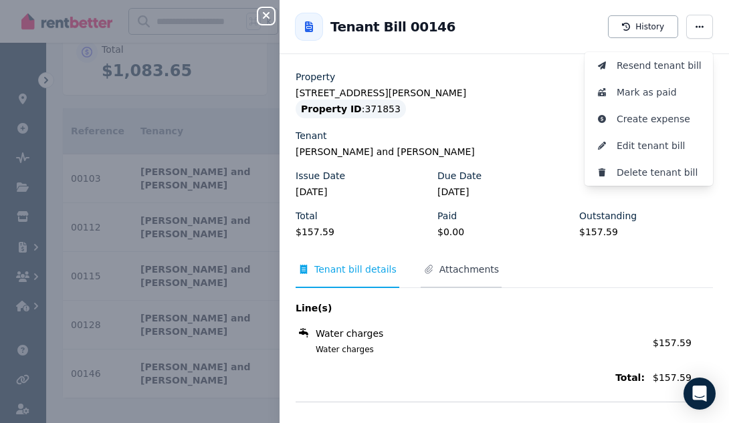
click at [465, 271] on span "Attachments" at bounding box center [469, 269] width 60 height 13
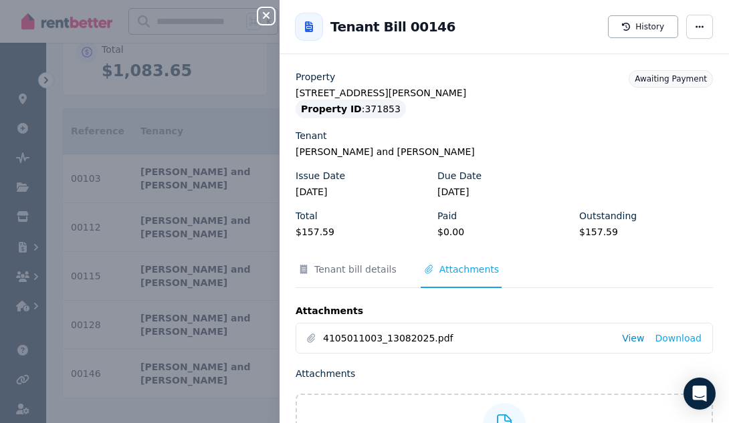
click at [643, 343] on link "View" at bounding box center [633, 338] width 22 height 13
click at [703, 27] on icon "button" at bounding box center [699, 26] width 8 height 2
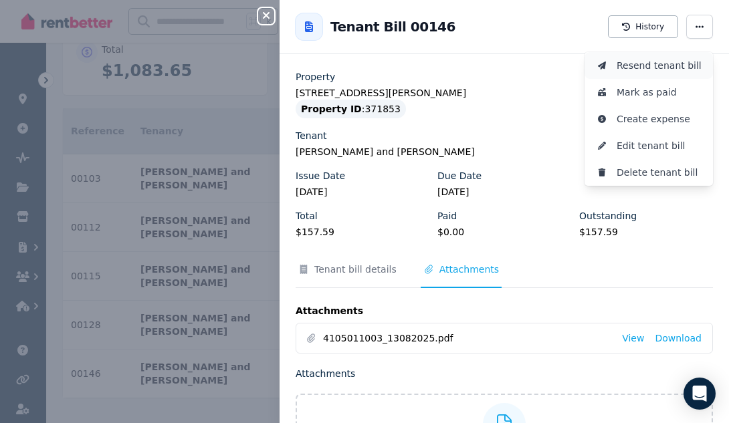
click at [665, 64] on span "Resend tenant bill" at bounding box center [660, 66] width 86 height 16
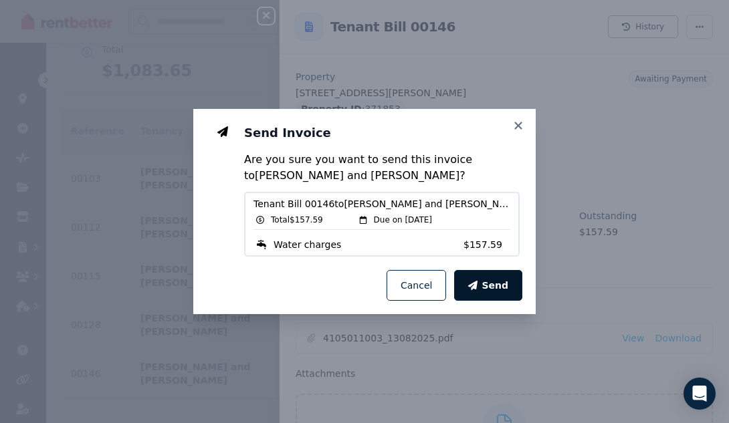
click at [496, 286] on span "Send" at bounding box center [494, 285] width 27 height 13
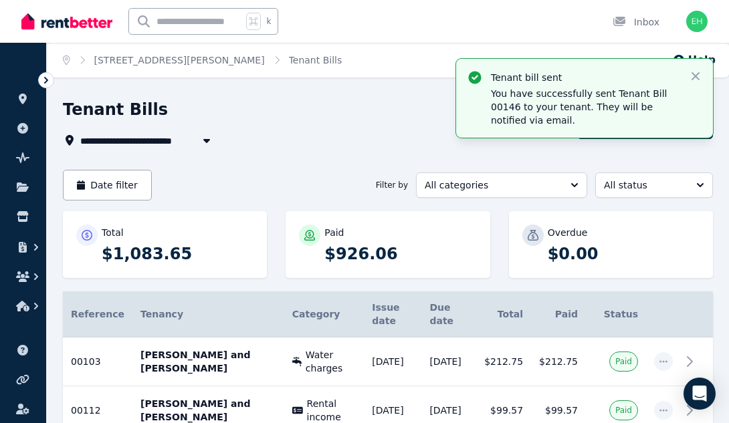
scroll to position [0, 0]
click at [7, 96] on ul "ORGANISE Properties Add property Pulse BETA Documents Marketplace" at bounding box center [23, 188] width 46 height 265
click at [31, 103] on link at bounding box center [23, 98] width 25 height 21
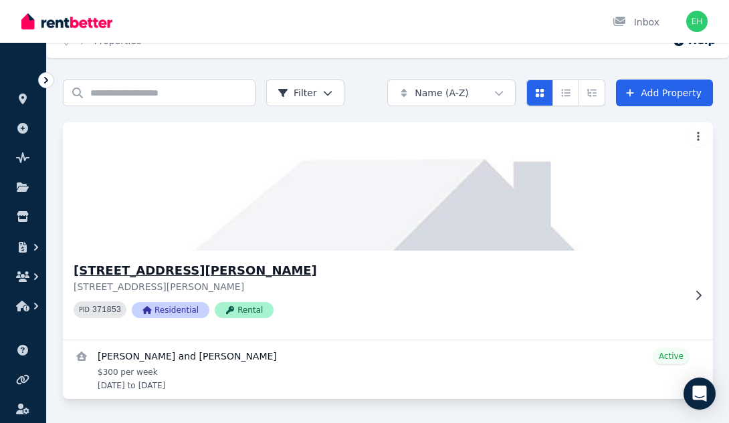
scroll to position [19, 0]
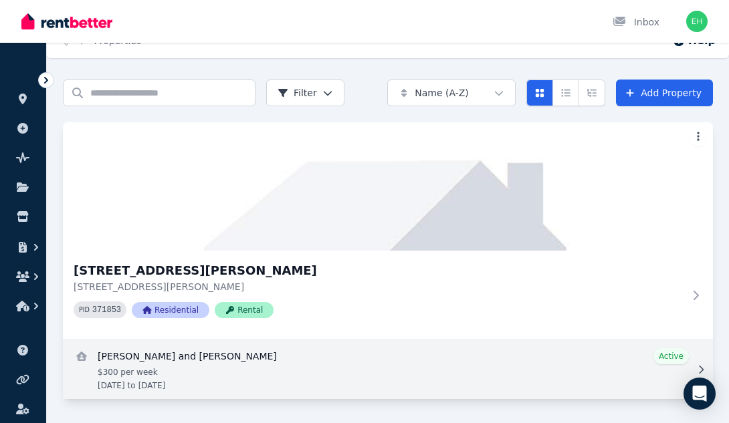
click at [330, 365] on link "View details for Jessica and Jay Williams" at bounding box center [388, 369] width 650 height 59
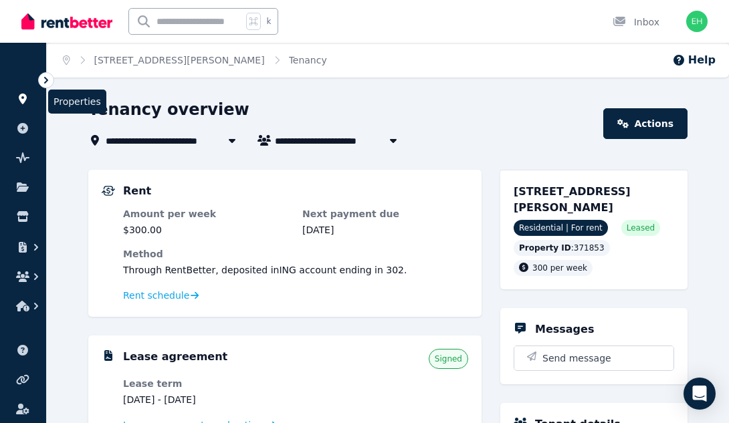
click at [21, 105] on link at bounding box center [23, 98] width 25 height 21
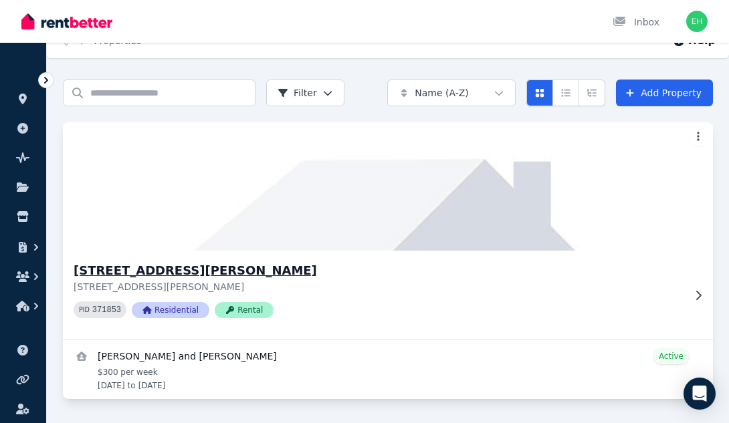
scroll to position [19, 0]
click at [682, 300] on div "[STREET_ADDRESS][PERSON_NAME][PERSON_NAME] PID 371853 Residential Rental" at bounding box center [379, 295] width 610 height 68
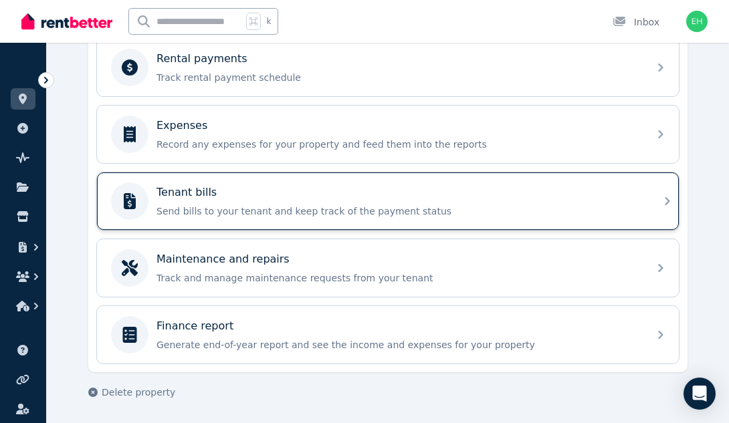
scroll to position [582, 0]
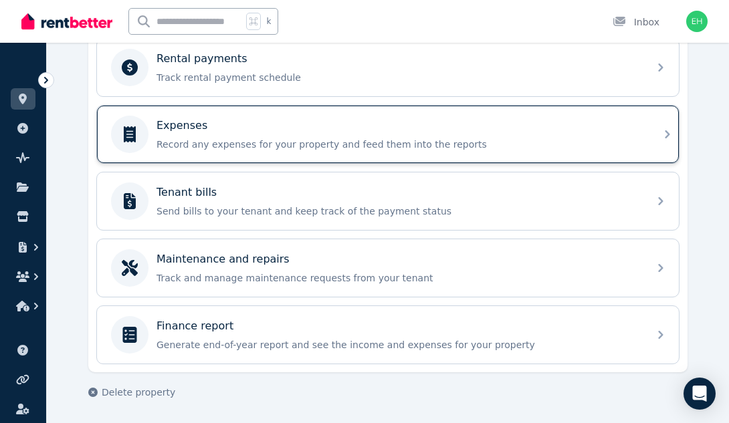
click at [558, 136] on div "Expenses Record any expenses for your property and feed them into the reports" at bounding box center [398, 134] width 484 height 33
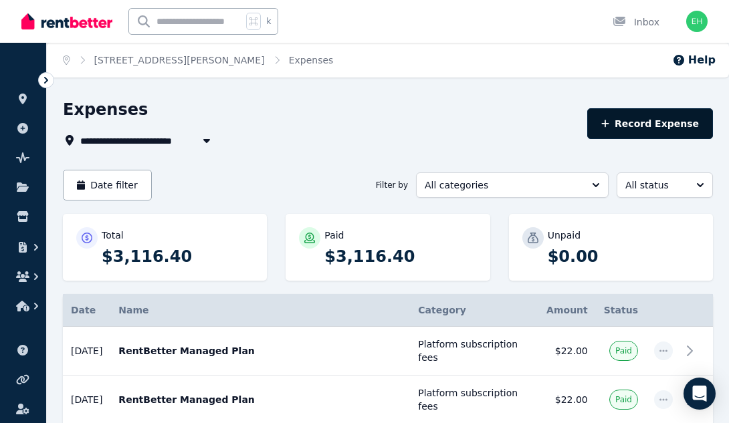
click at [644, 123] on button "Record Expense" at bounding box center [650, 123] width 126 height 31
select select "**********"
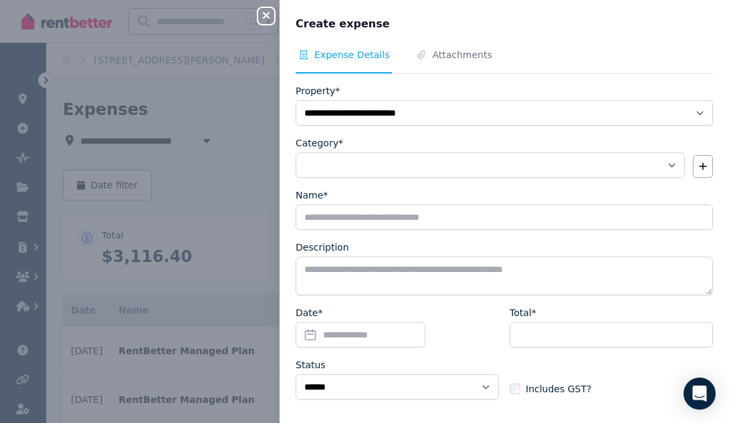
click at [263, 15] on icon "button" at bounding box center [266, 15] width 16 height 11
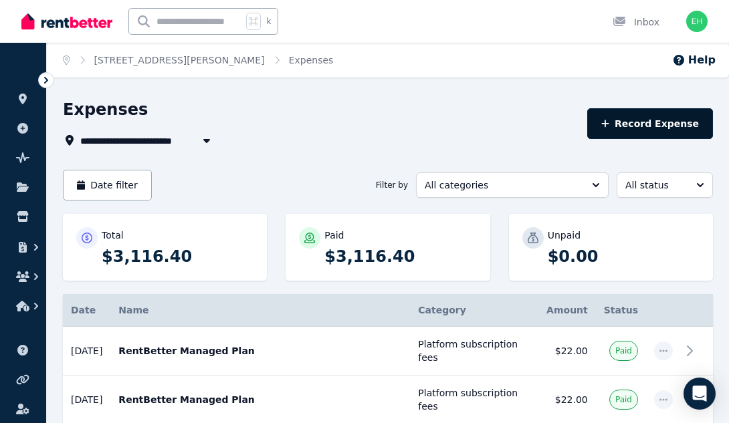
click at [667, 121] on button "Record Expense" at bounding box center [650, 123] width 126 height 31
select select "**********"
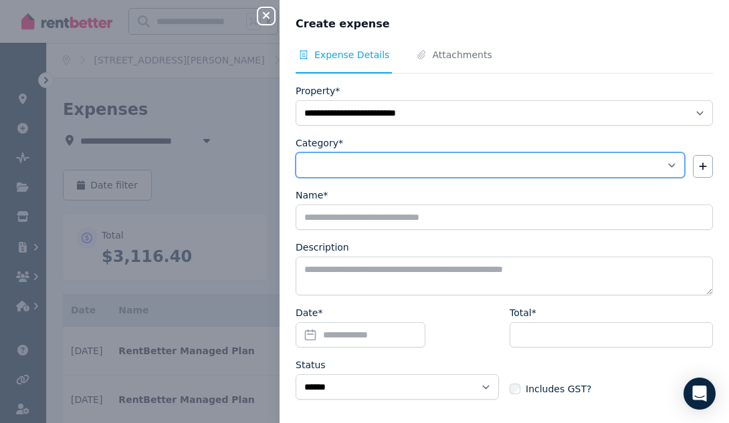
select select "**********"
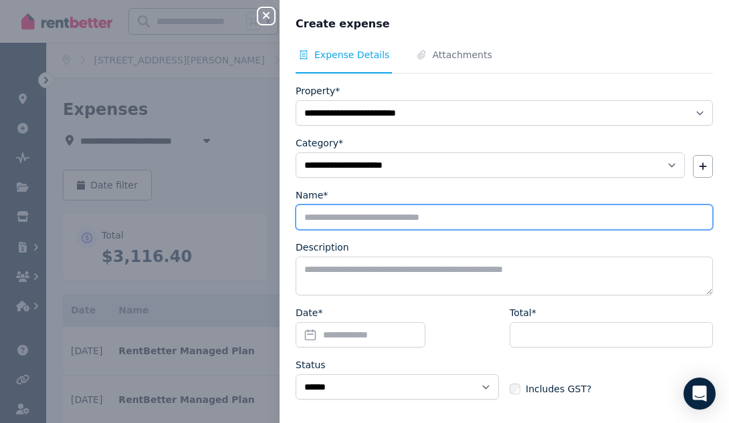
click at [446, 223] on input "Name*" at bounding box center [504, 217] width 417 height 25
type input "********"
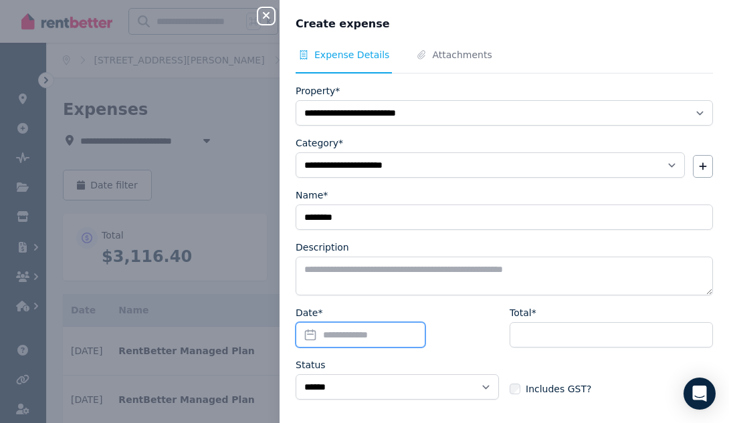
click at [398, 333] on input "Date*" at bounding box center [361, 334] width 130 height 25
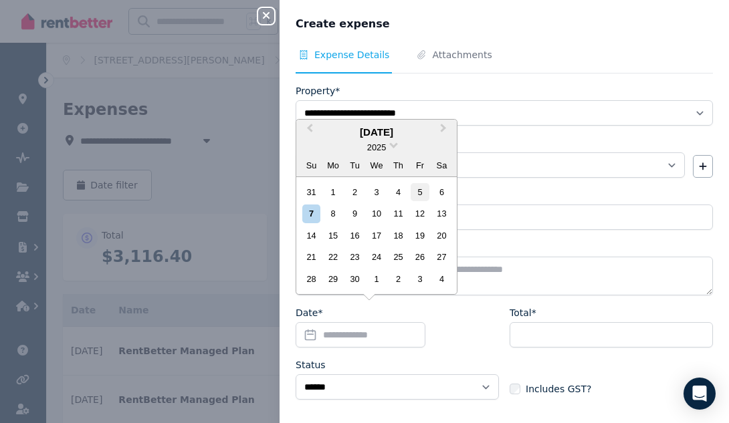
click at [424, 190] on div "5" at bounding box center [420, 192] width 18 height 18
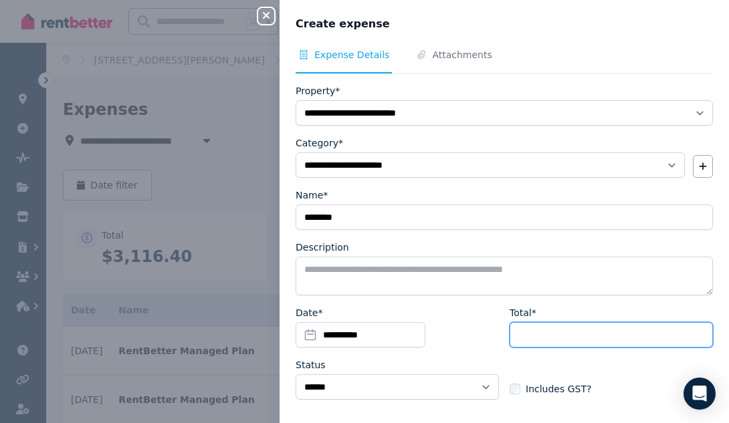
click at [576, 339] on input "Total*" at bounding box center [611, 334] width 203 height 25
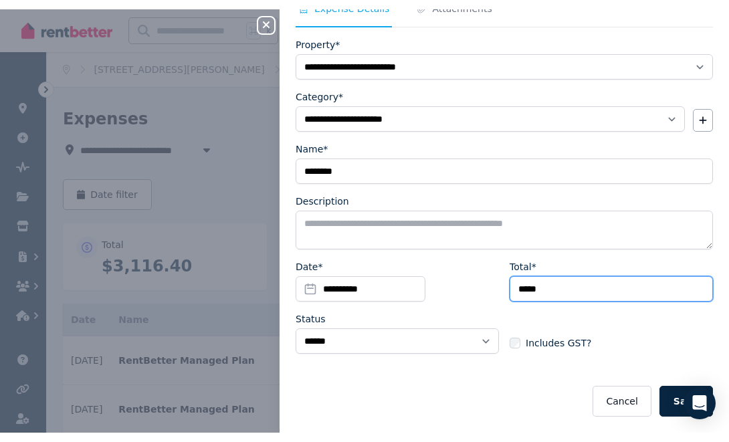
scroll to position [55, 0]
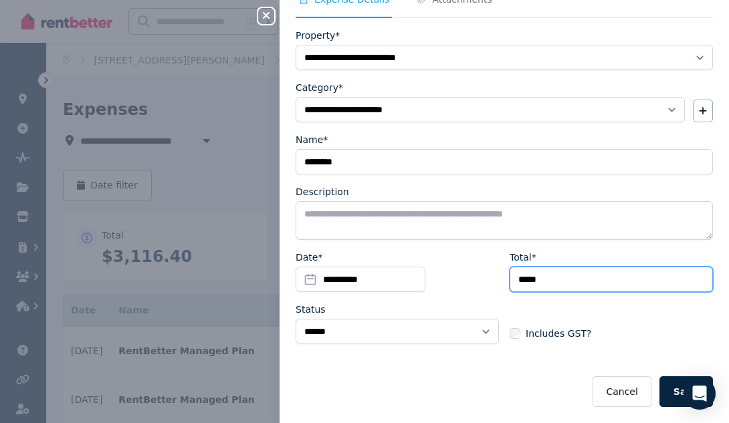
type input "*****"
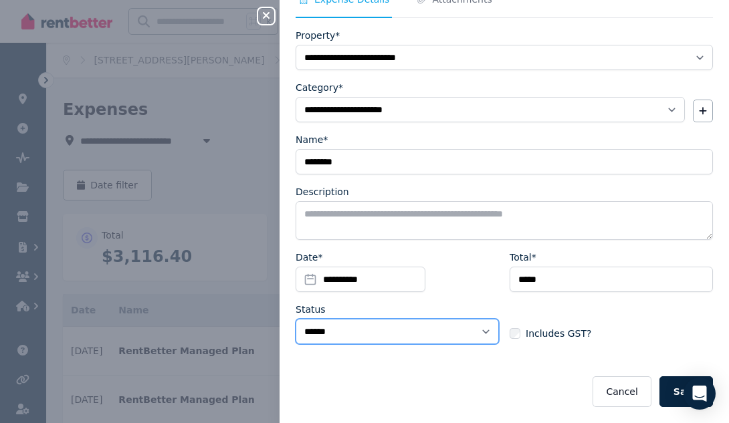
select select "**********"
click at [671, 392] on button "Save" at bounding box center [685, 391] width 53 height 31
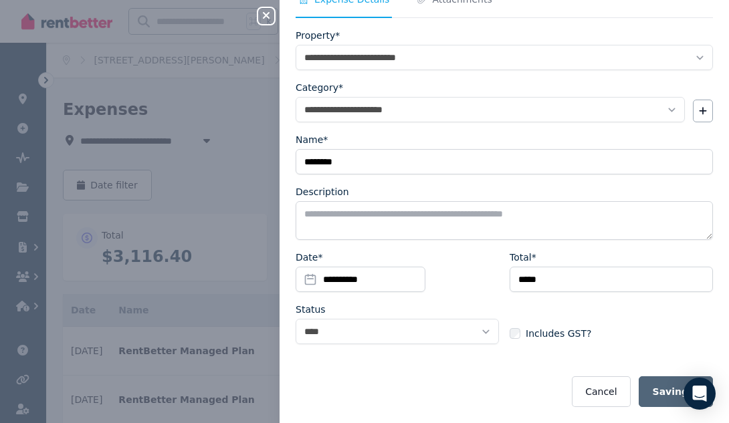
select select "**********"
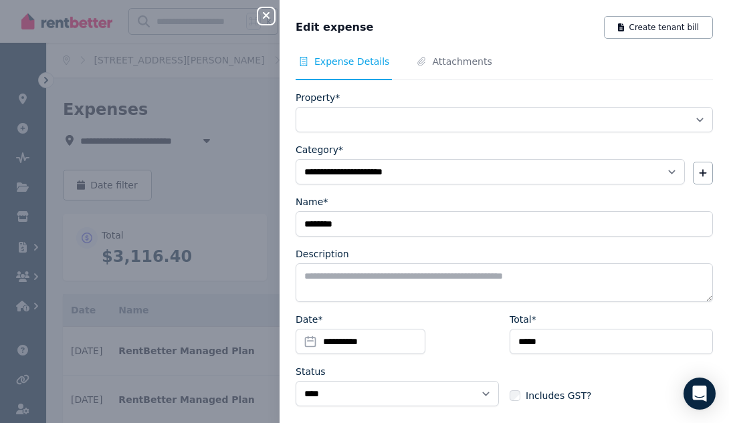
select select "**********"
click at [466, 62] on span "Attachments" at bounding box center [462, 61] width 60 height 13
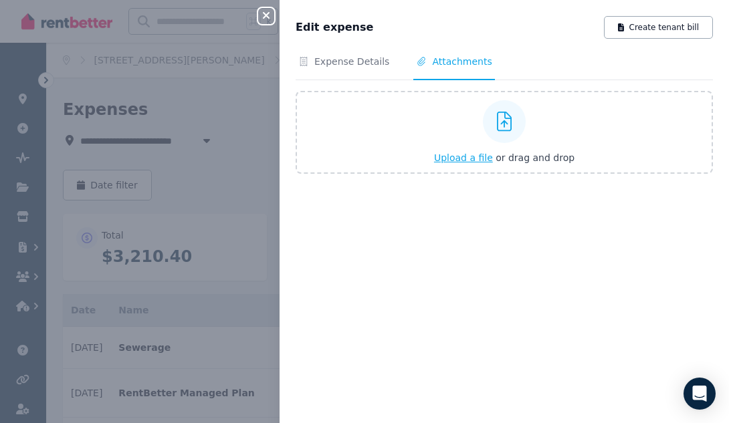
click at [473, 161] on span "Upload a file" at bounding box center [463, 157] width 59 height 11
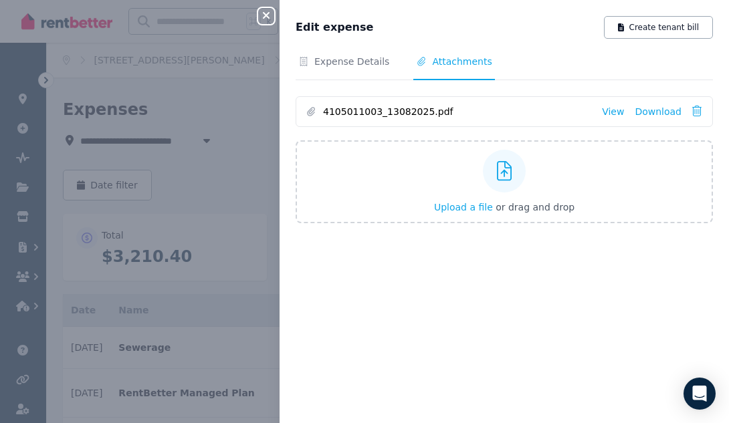
click at [271, 14] on icon "button" at bounding box center [266, 15] width 16 height 11
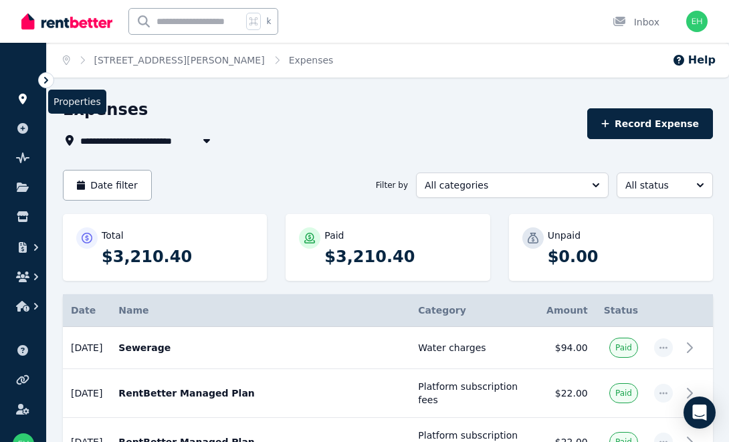
click at [24, 99] on icon at bounding box center [23, 99] width 8 height 11
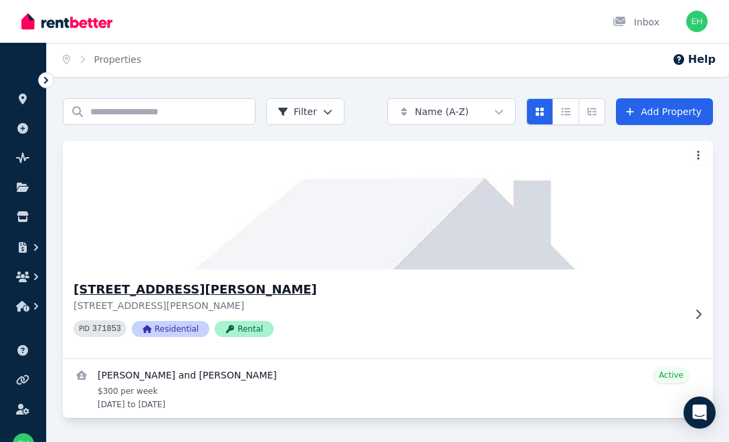
scroll to position [1, 0]
click at [685, 315] on div "[STREET_ADDRESS][PERSON_NAME][PERSON_NAME] PID 371853 Residential Rental" at bounding box center [388, 313] width 650 height 89
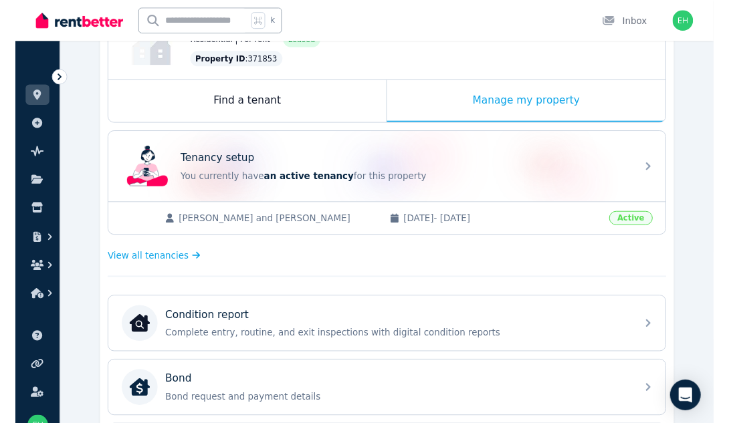
scroll to position [181, 0]
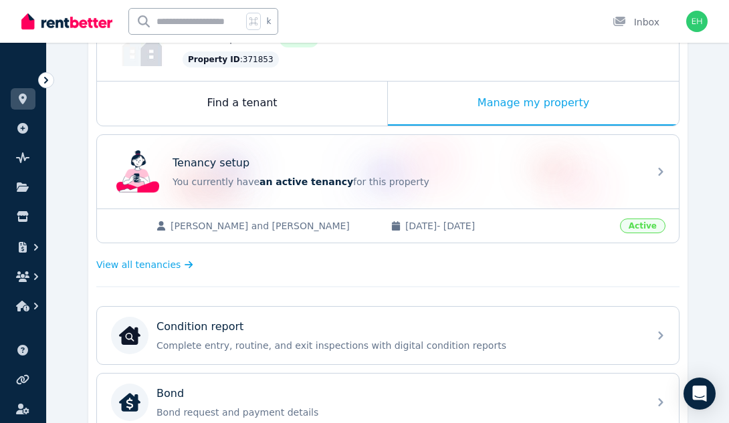
click at [481, 228] on span "[DATE] - [DATE]" at bounding box center [508, 225] width 207 height 13
click at [127, 265] on span "View all tenancies" at bounding box center [138, 264] width 84 height 13
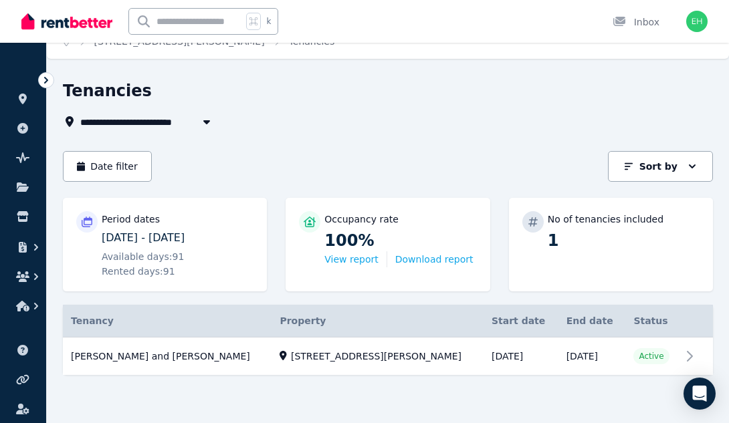
scroll to position [19, 0]
click at [322, 338] on link "View property details" at bounding box center [388, 357] width 650 height 38
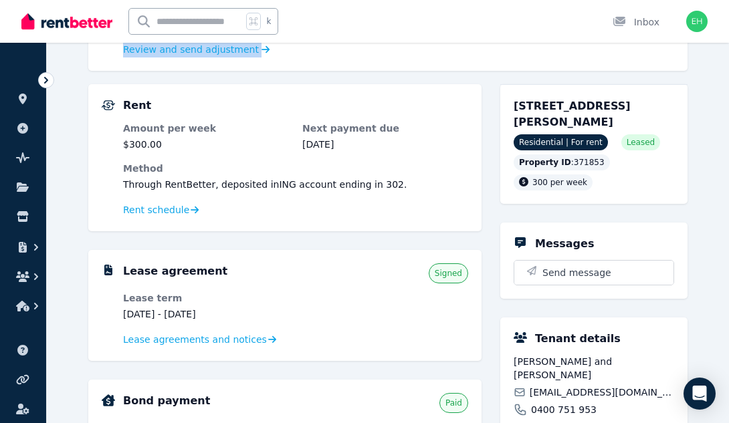
scroll to position [212, 0]
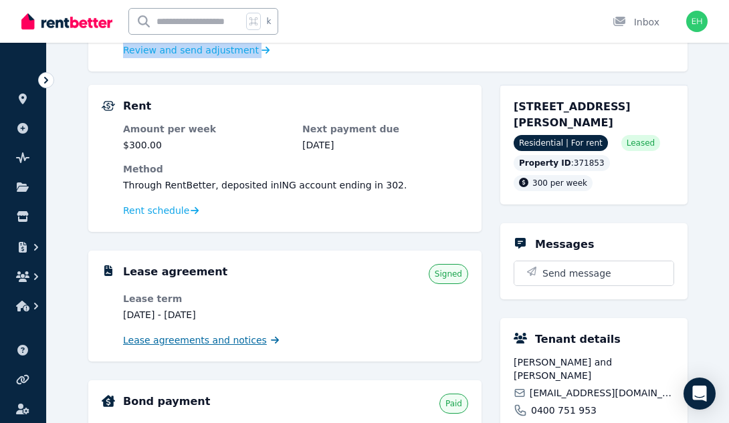
click at [207, 338] on span "Lease agreements and notices" at bounding box center [195, 340] width 144 height 13
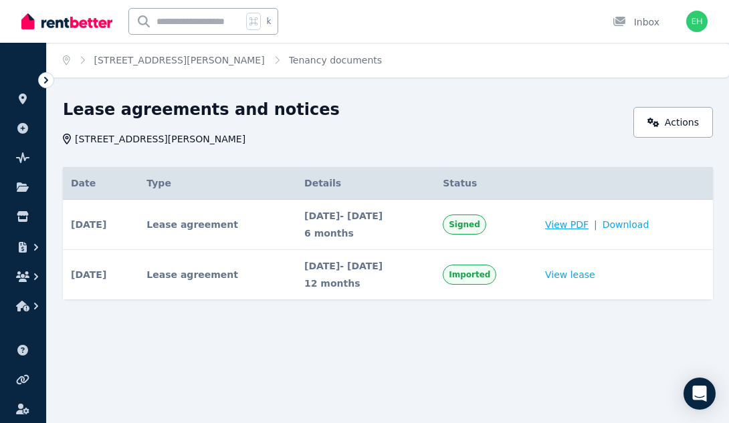
click at [581, 224] on span "View PDF" at bounding box center [566, 224] width 43 height 13
click at [588, 221] on span "View PDF" at bounding box center [566, 224] width 43 height 13
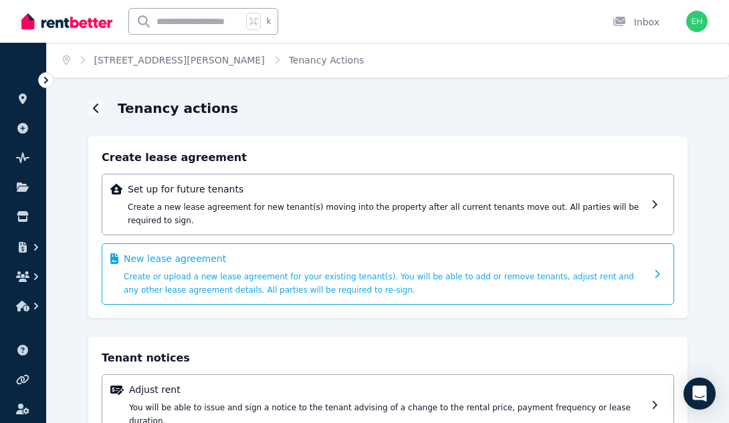
click at [447, 285] on div "New lease agreement Create or upload a new lease agreement for your existing te…" at bounding box center [385, 274] width 522 height 44
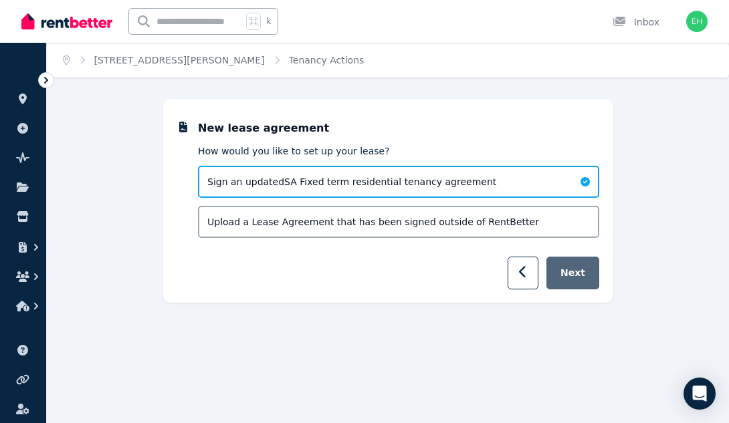
click at [579, 271] on button "Next" at bounding box center [572, 273] width 53 height 33
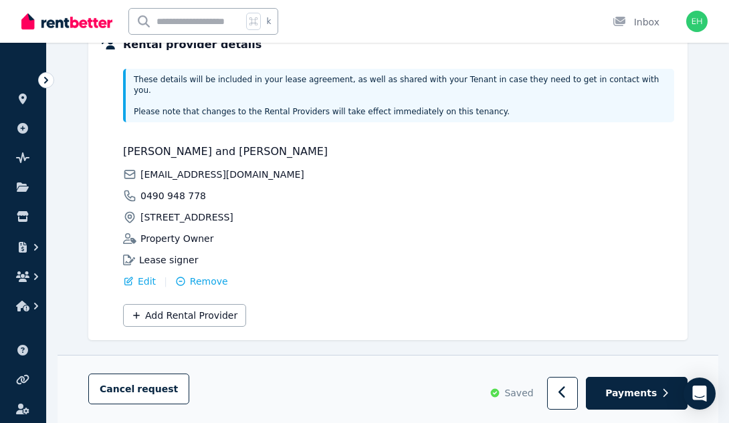
scroll to position [338, 0]
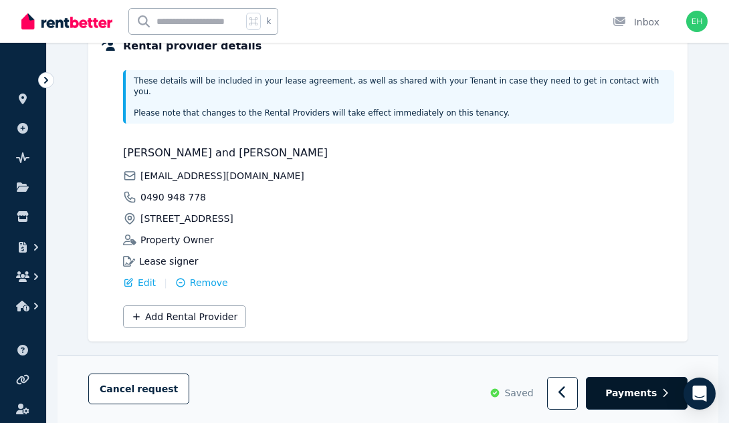
click at [645, 390] on span "Payments" at bounding box center [630, 393] width 51 height 13
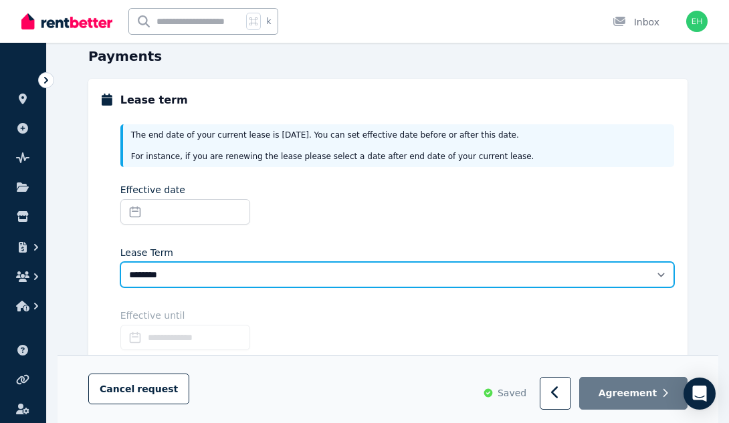
scroll to position [126, 0]
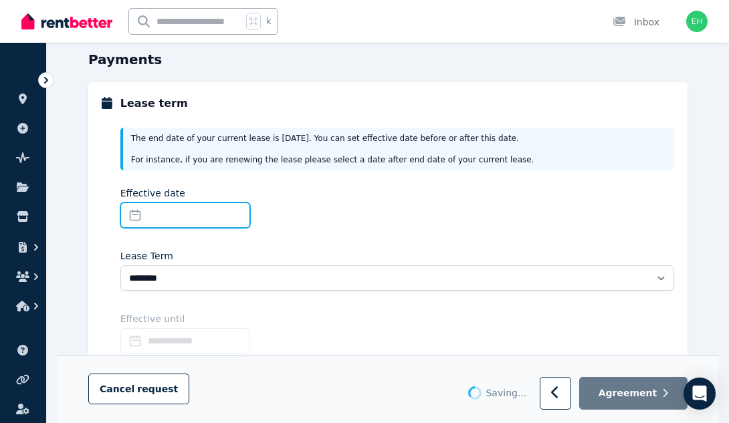
click at [171, 216] on input "Effective date" at bounding box center [185, 215] width 130 height 25
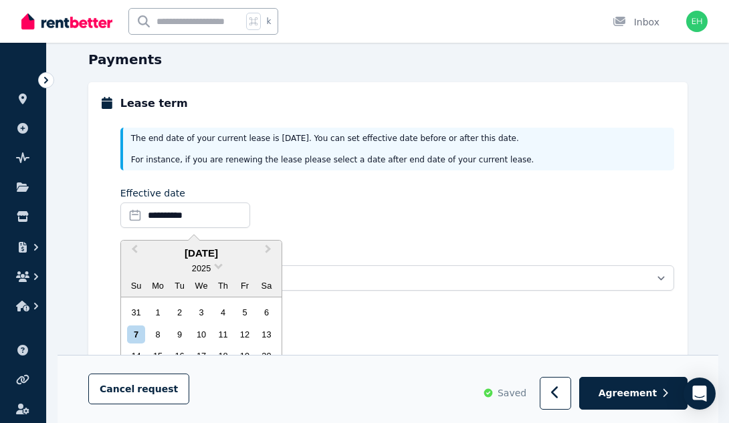
click at [378, 209] on div "**********" at bounding box center [397, 210] width 554 height 47
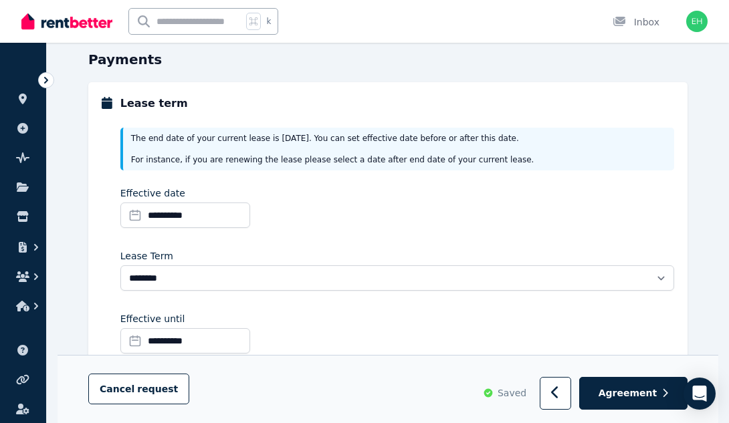
click at [267, 1] on div "k" at bounding box center [206, 21] width 156 height 43
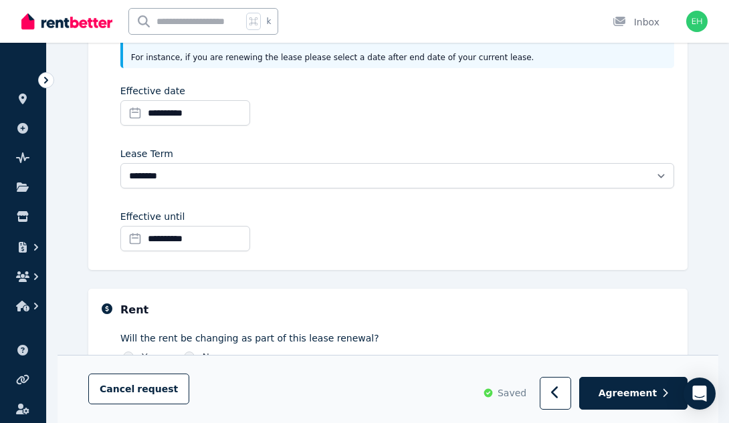
scroll to position [229, 0]
click at [244, 239] on input "**********" at bounding box center [185, 237] width 130 height 25
click at [398, 235] on div "**********" at bounding box center [397, 232] width 554 height 47
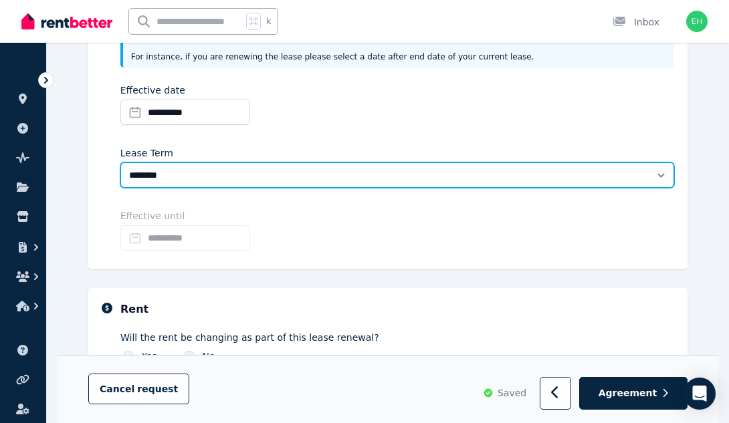
select select "**********"
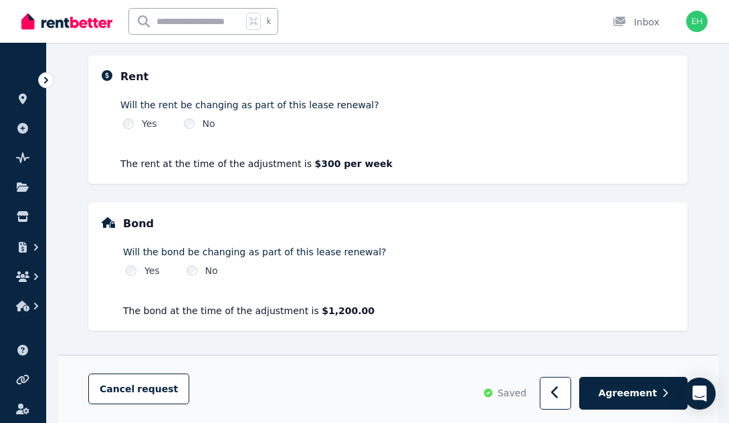
scroll to position [462, 0]
click at [617, 389] on span "Agreement" at bounding box center [627, 392] width 59 height 13
click at [629, 392] on span "Agreement" at bounding box center [627, 392] width 59 height 13
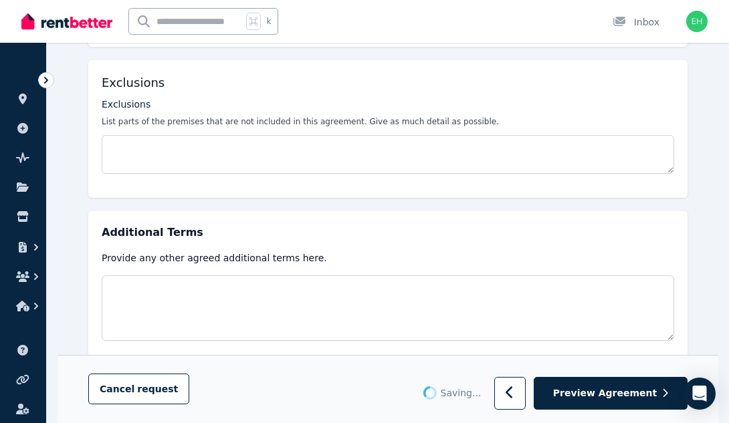
scroll to position [657, 0]
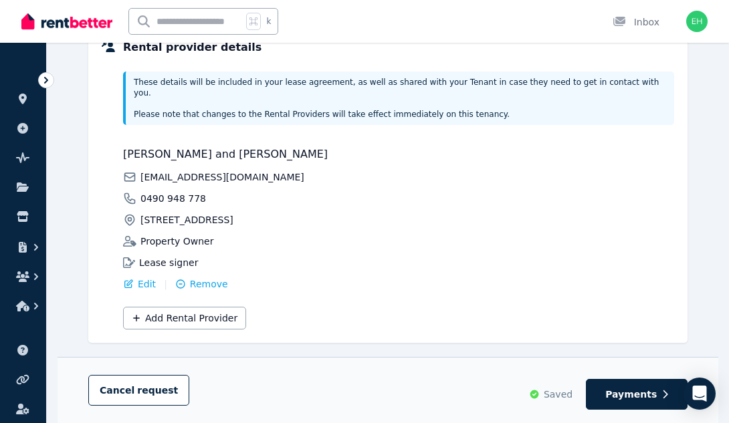
scroll to position [336, 0]
click at [631, 395] on span "Payments" at bounding box center [630, 394] width 51 height 13
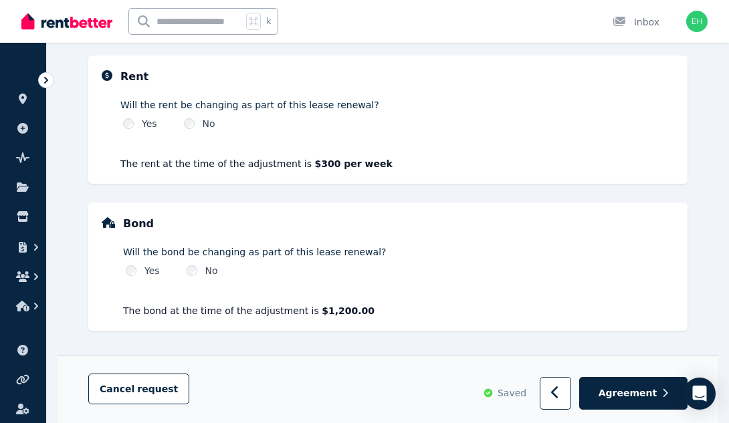
scroll to position [462, 0]
click at [621, 389] on span "Agreement" at bounding box center [627, 392] width 59 height 13
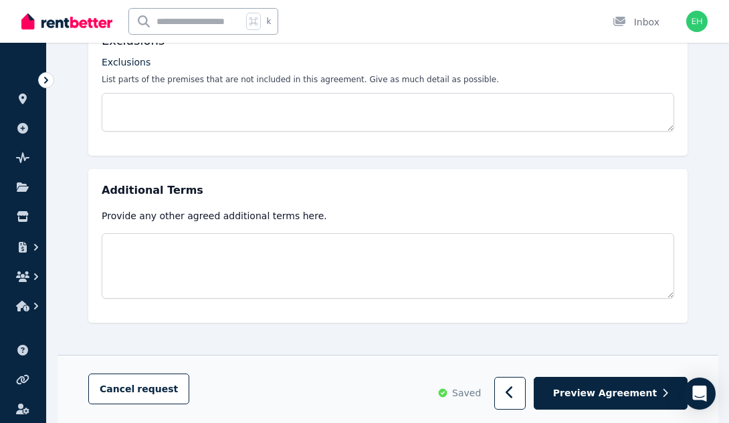
scroll to position [698, 0]
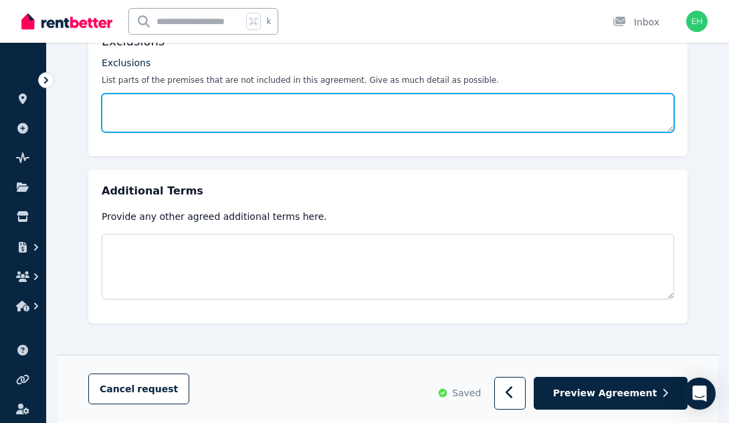
click at [308, 119] on textarea "Exclusions" at bounding box center [388, 113] width 572 height 39
paste textarea "**********"
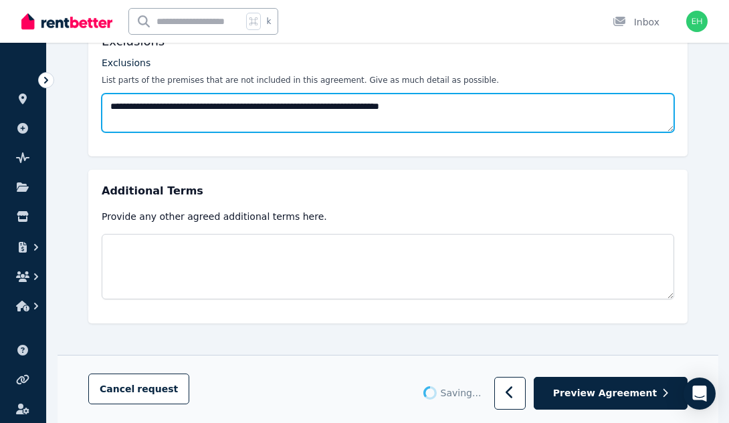
click at [176, 104] on textarea "**********" at bounding box center [388, 113] width 572 height 39
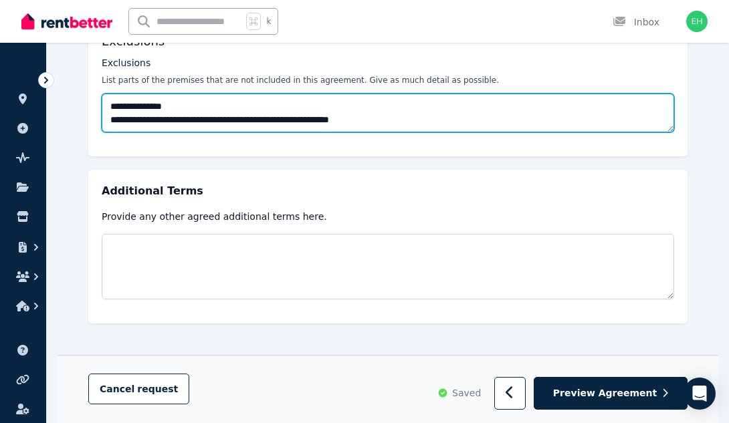
click at [172, 118] on textarea "**********" at bounding box center [388, 113] width 572 height 39
click at [173, 122] on textarea "**********" at bounding box center [388, 113] width 572 height 39
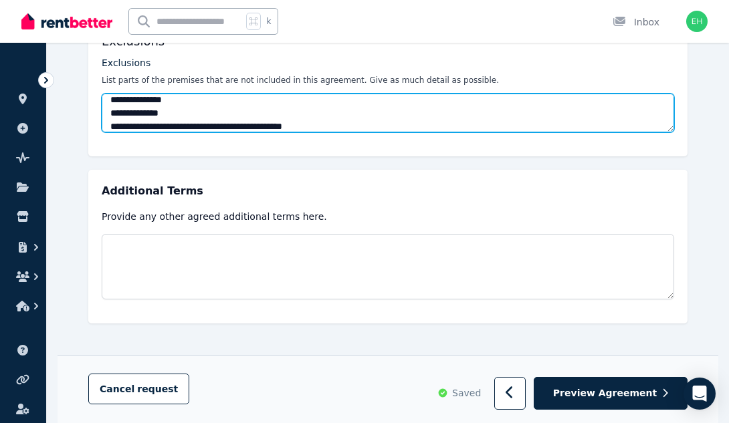
click at [307, 124] on textarea "**********" at bounding box center [388, 113] width 572 height 39
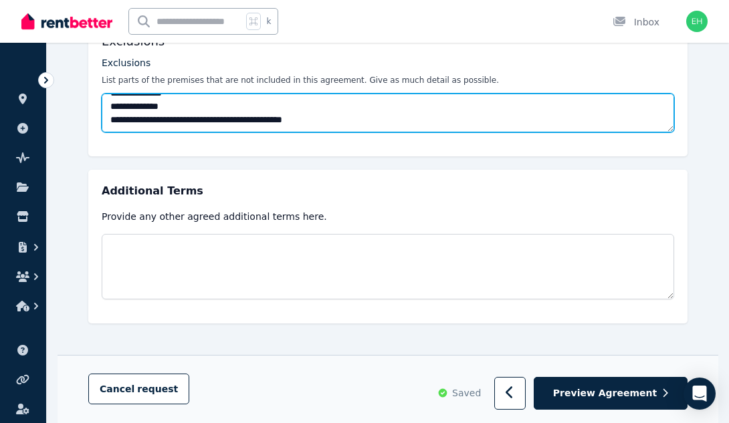
scroll to position [13, 0]
click at [169, 120] on textarea "**********" at bounding box center [388, 113] width 572 height 39
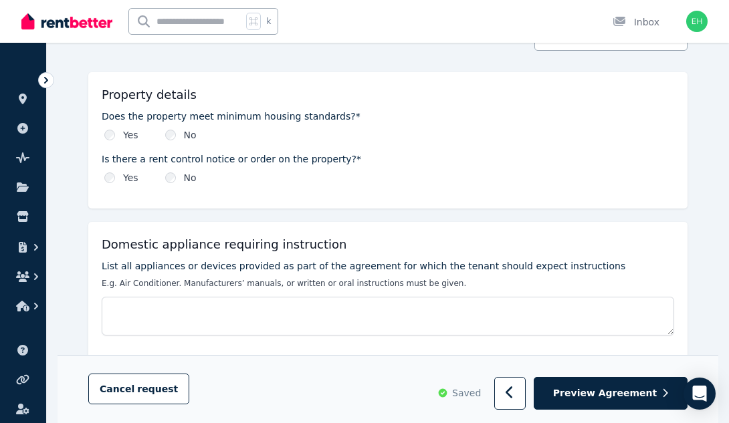
scroll to position [157, 0]
type textarea "**********"
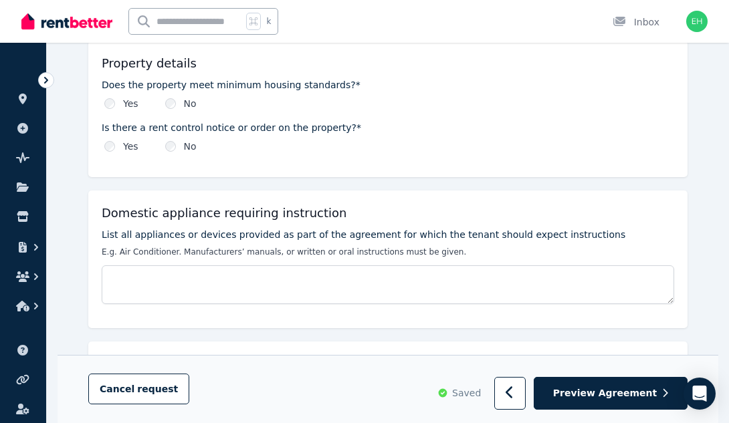
scroll to position [189, 0]
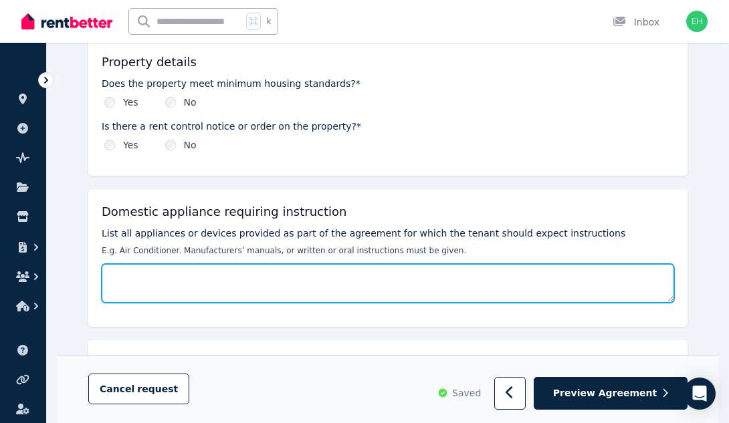
click at [239, 285] on textarea "List all appliances or devices provided as part of the agreement for which the …" at bounding box center [388, 283] width 572 height 39
paste textarea "**********"
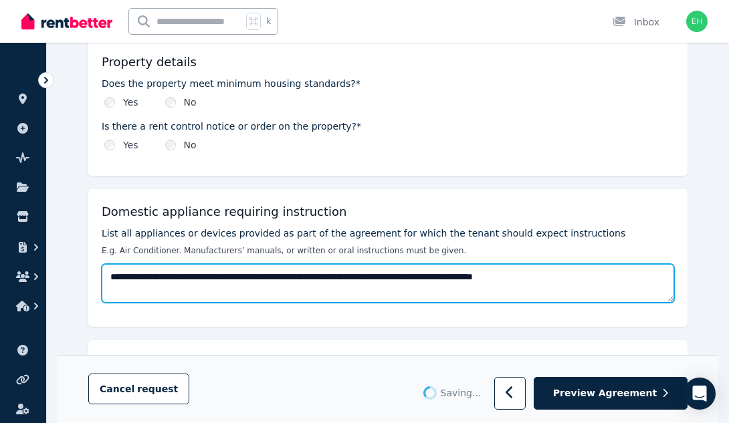
click at [249, 277] on textarea "**********" at bounding box center [388, 283] width 572 height 39
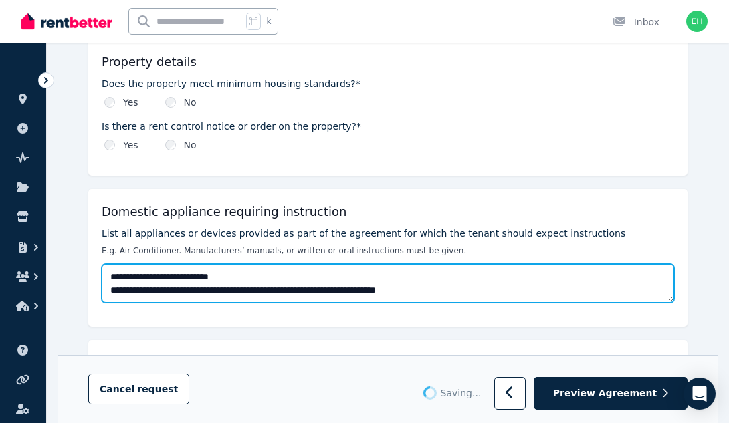
click at [246, 294] on textarea "**********" at bounding box center [388, 283] width 572 height 39
click at [248, 292] on textarea "**********" at bounding box center [388, 283] width 572 height 39
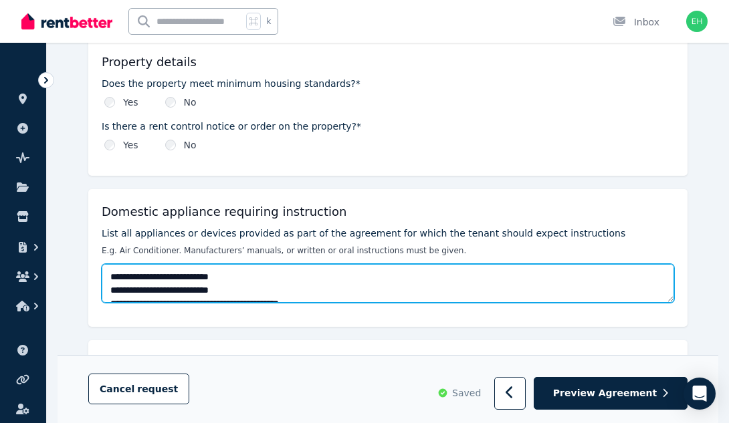
scroll to position [7, 0]
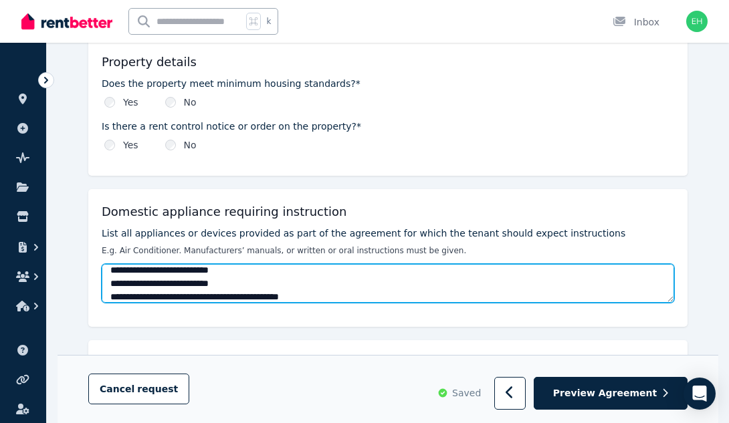
click at [263, 296] on textarea "**********" at bounding box center [388, 283] width 572 height 39
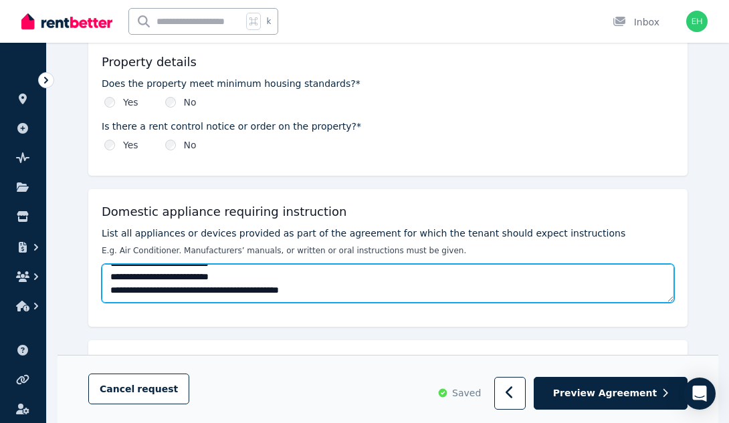
scroll to position [13, 0]
click at [267, 288] on textarea "**********" at bounding box center [388, 283] width 572 height 39
click at [263, 288] on textarea "**********" at bounding box center [388, 283] width 572 height 39
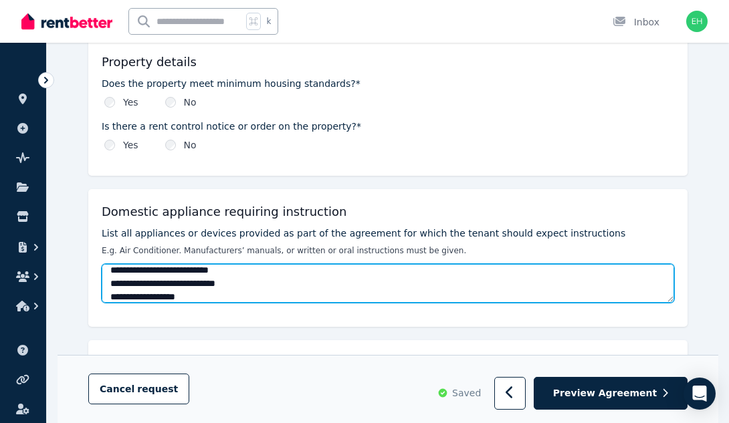
type textarea "**********"
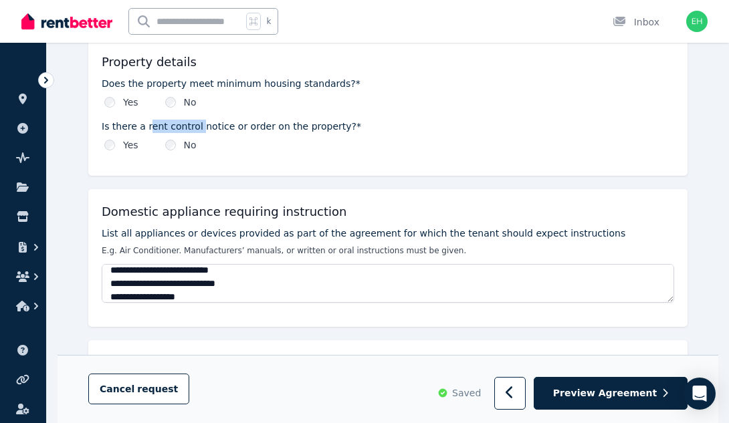
drag, startPoint x: 198, startPoint y: 126, endPoint x: 150, endPoint y: 126, distance: 47.5
click at [150, 126] on label "Is there a rent control notice or order on the property?*" at bounding box center [388, 126] width 572 height 13
drag, startPoint x: 227, startPoint y: 126, endPoint x: 146, endPoint y: 130, distance: 81.0
click at [146, 129] on label "Is there a rent control notice or order on the property?*" at bounding box center [388, 126] width 572 height 13
copy label "rent control notice"
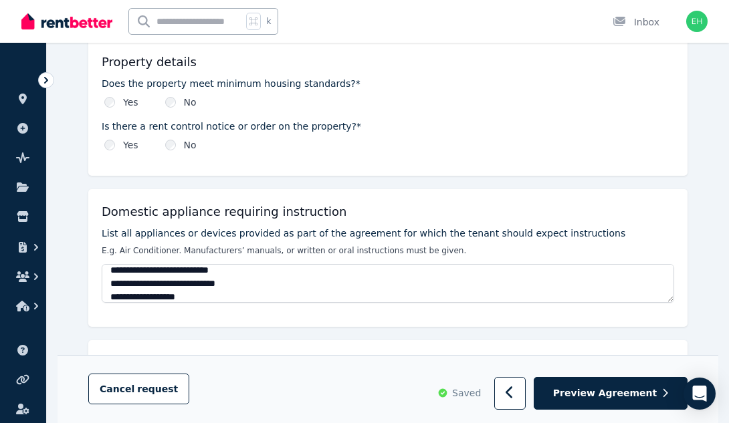
click at [312, 132] on label "Is there a rent control notice or order on the property?*" at bounding box center [388, 126] width 572 height 13
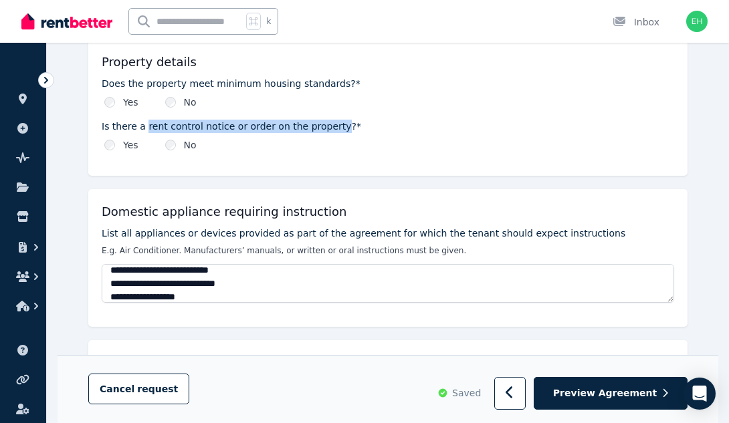
drag, startPoint x: 334, startPoint y: 126, endPoint x: 146, endPoint y: 129, distance: 187.9
click at [146, 129] on label "Is there a rent control notice or order on the property?*" at bounding box center [388, 126] width 572 height 13
copy label "rent control notice or order on the property"
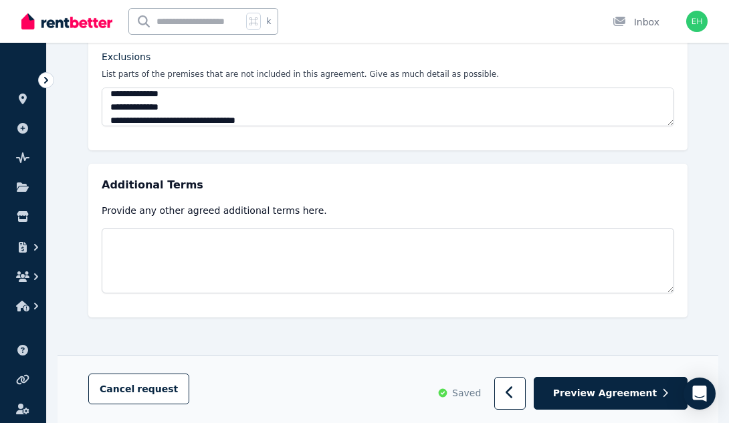
scroll to position [704, 0]
click at [138, 186] on span "Additional Terms" at bounding box center [153, 185] width 102 height 16
copy span "Additional"
click at [675, 298] on div "Additional Terms Provide any other agreed additional terms here." at bounding box center [387, 241] width 599 height 154
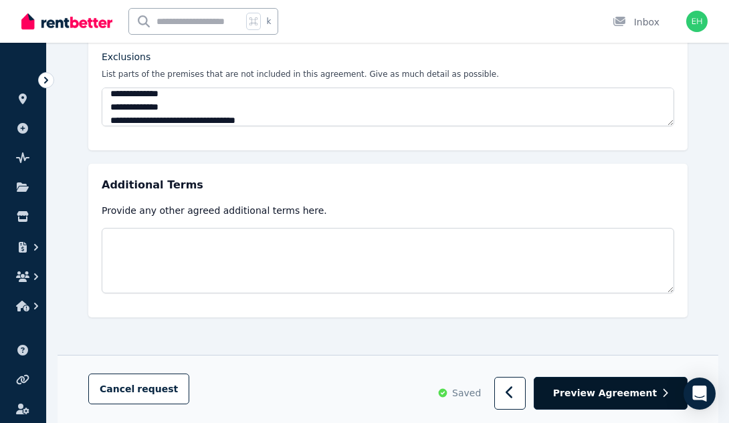
click at [630, 396] on span "Preview Agreement" at bounding box center [605, 392] width 104 height 13
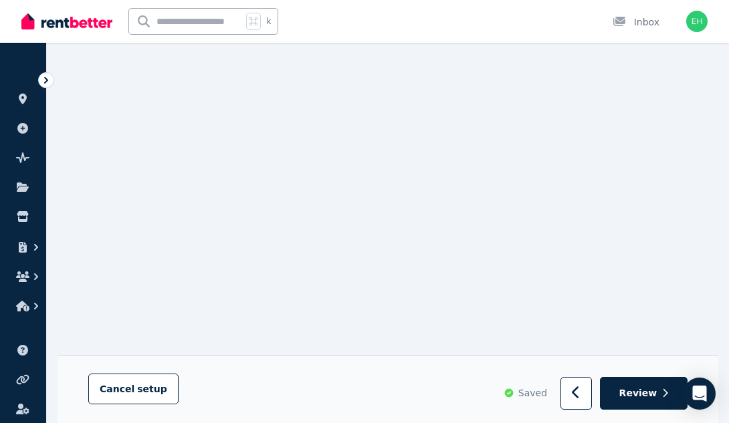
scroll to position [1384, 0]
click at [637, 395] on span "Review" at bounding box center [638, 393] width 38 height 13
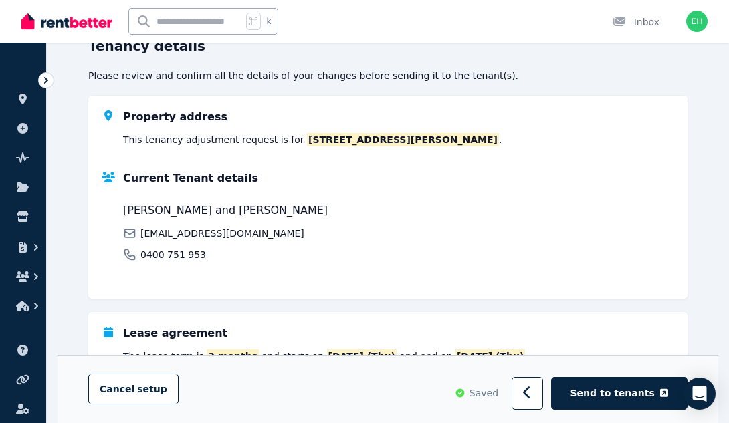
scroll to position [119, 0]
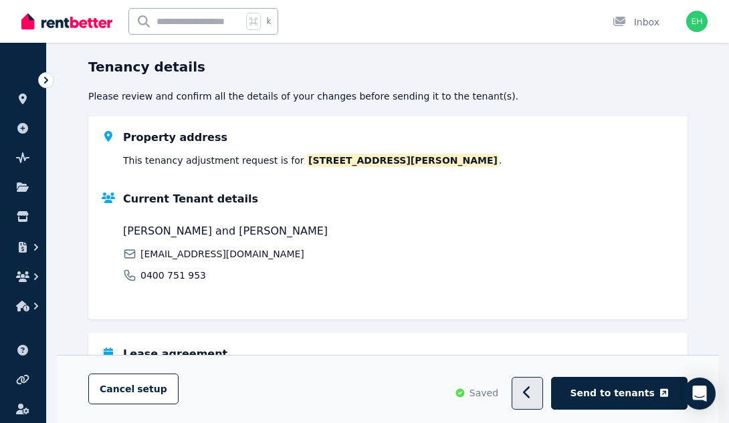
click at [543, 389] on button "button" at bounding box center [527, 394] width 31 height 33
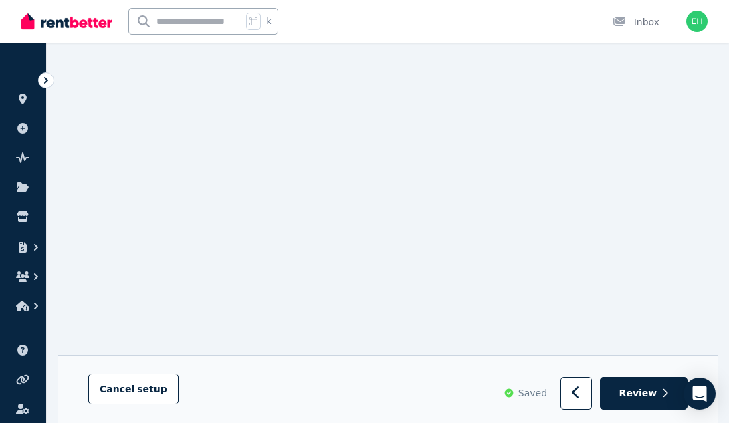
scroll to position [239, 0]
click at [580, 390] on icon "button" at bounding box center [576, 392] width 9 height 13
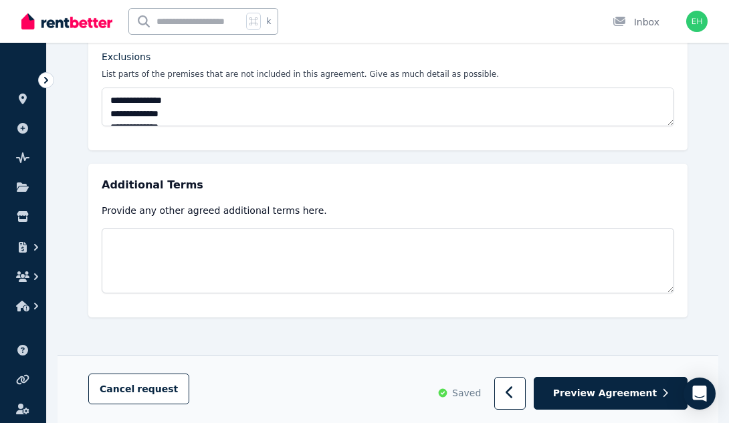
scroll to position [704, 0]
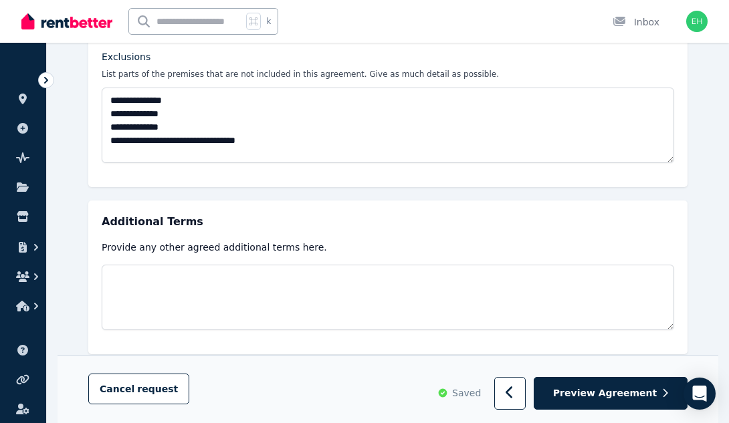
click at [669, 163] on textarea "**********" at bounding box center [388, 126] width 572 height 76
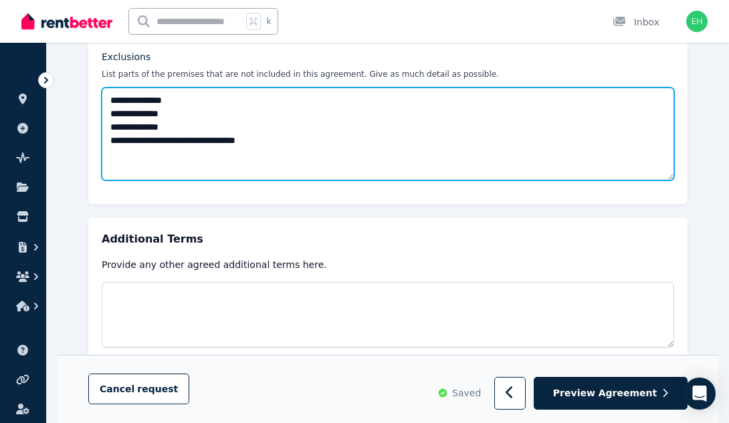
click at [243, 139] on textarea "**********" at bounding box center [388, 134] width 572 height 93
type textarea "**********"
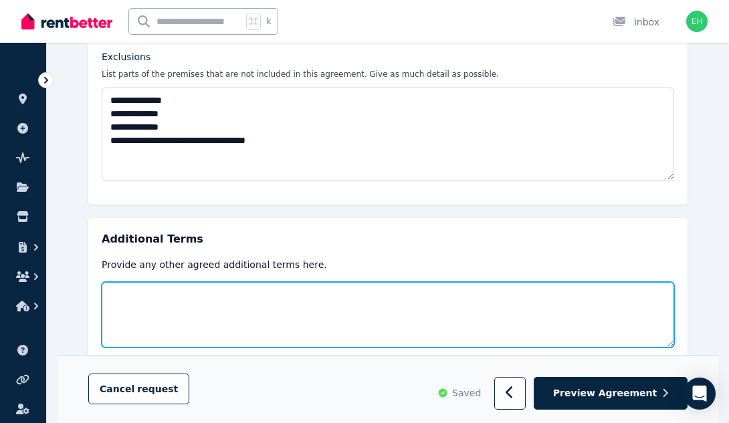
click at [463, 309] on textarea at bounding box center [388, 315] width 572 height 66
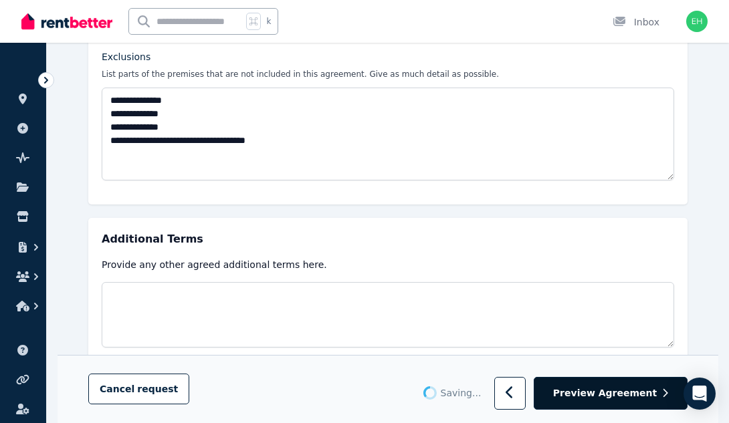
click at [604, 388] on span "Preview Agreement" at bounding box center [605, 393] width 104 height 13
click at [611, 405] on button "Preview Agreement" at bounding box center [611, 394] width 154 height 33
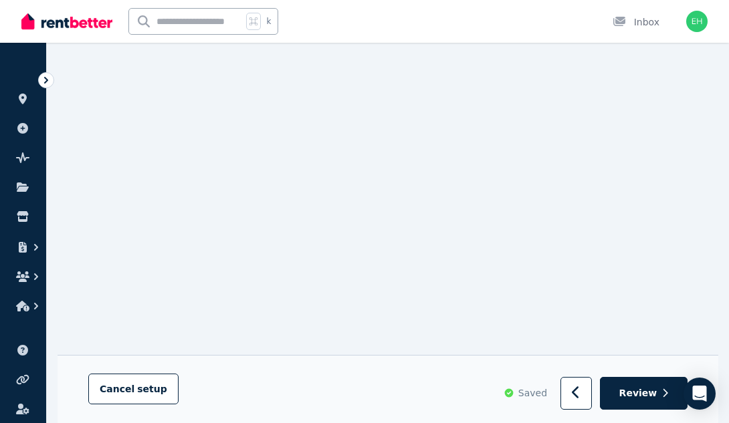
scroll to position [1941, 0]
click at [641, 400] on span "Review" at bounding box center [638, 393] width 38 height 13
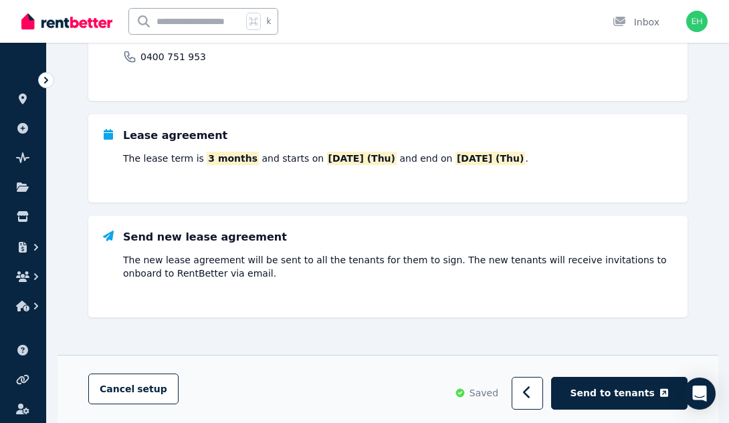
scroll to position [338, 0]
click at [626, 390] on span "Send to tenants" at bounding box center [612, 392] width 84 height 13
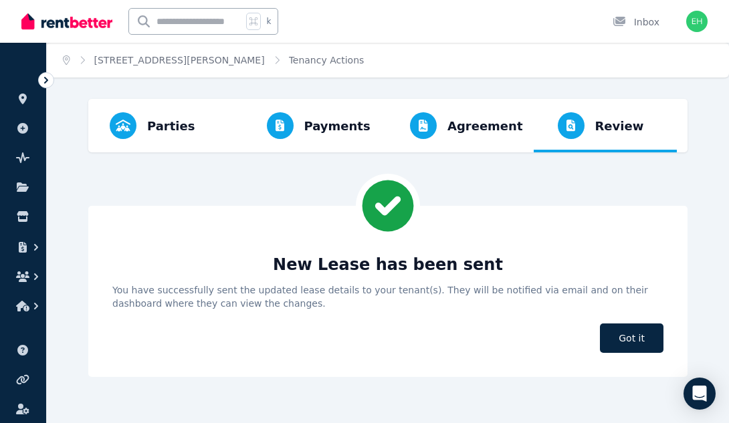
scroll to position [0, 0]
click at [643, 339] on span "Got it" at bounding box center [632, 338] width 64 height 29
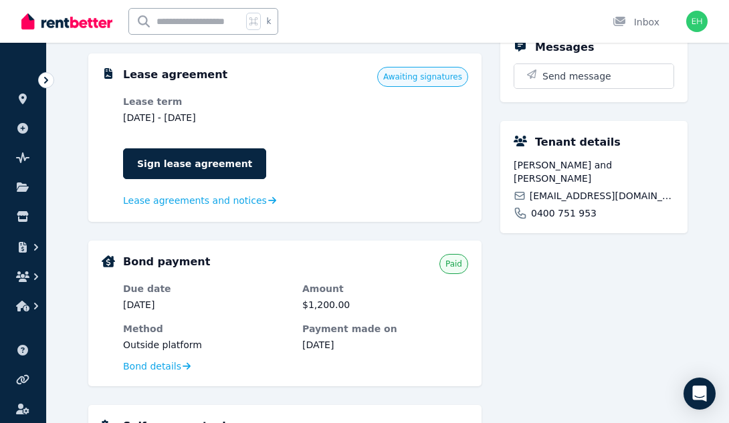
scroll to position [393, 0]
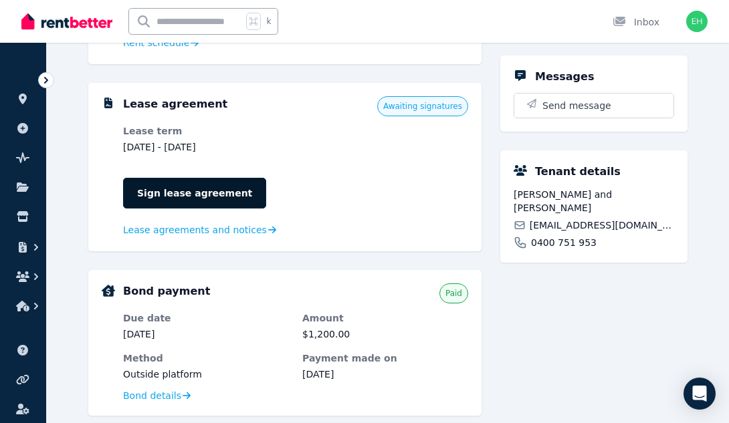
click at [186, 188] on link "Sign lease agreement" at bounding box center [194, 193] width 143 height 31
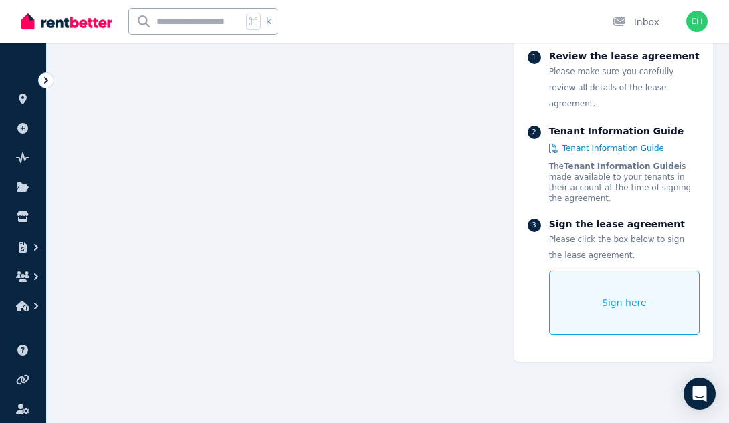
scroll to position [2273, 0]
click at [633, 305] on span "Sign here" at bounding box center [624, 302] width 45 height 13
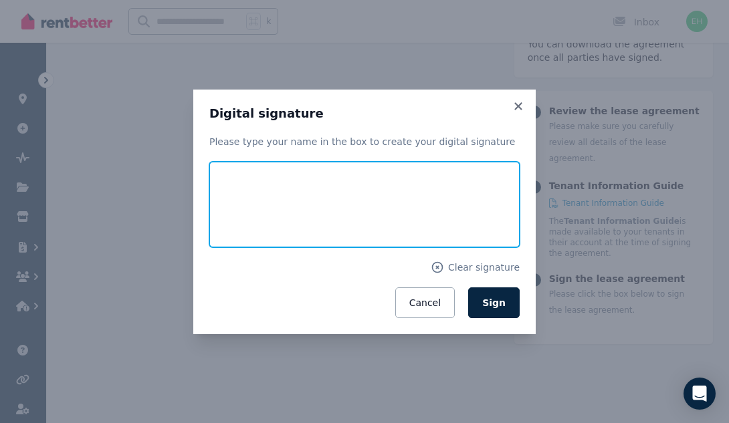
click at [367, 199] on input "text" at bounding box center [364, 205] width 310 height 86
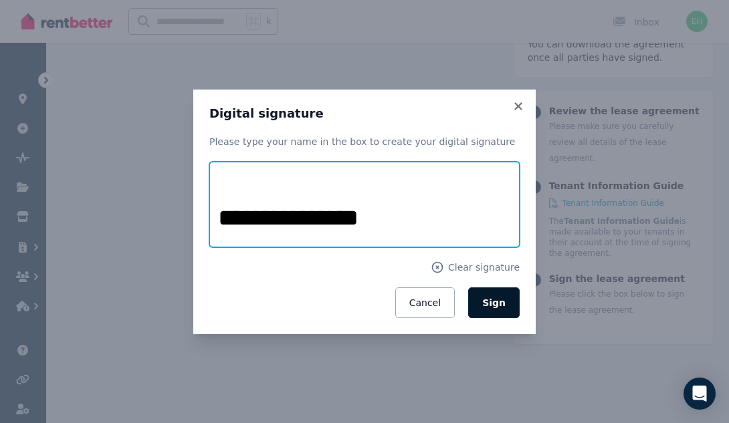
type input "**********"
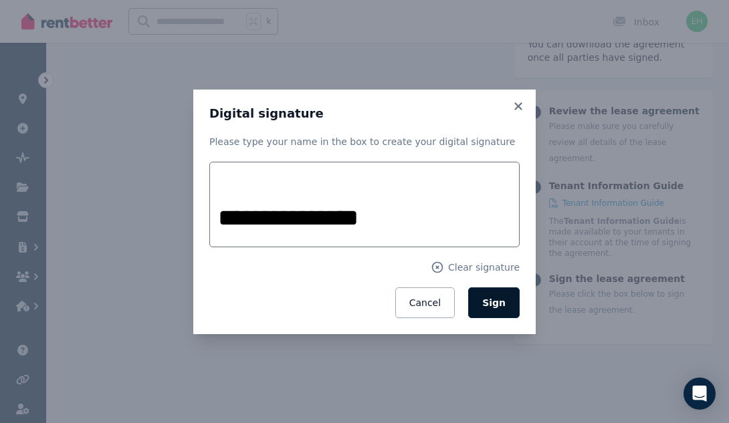
click at [491, 306] on span "Sign" at bounding box center [493, 303] width 23 height 11
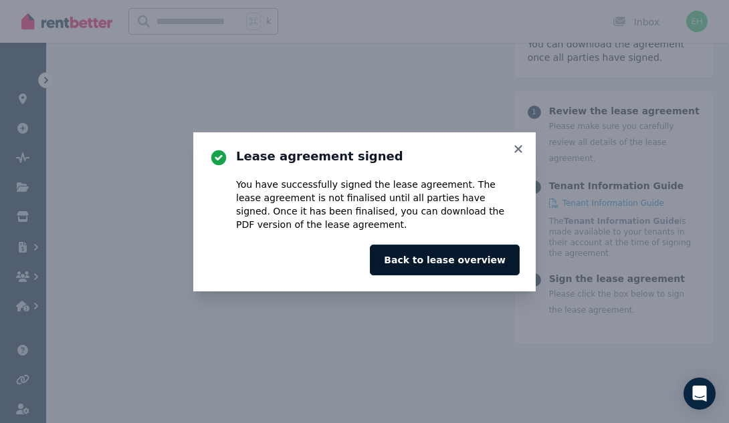
click at [480, 259] on button "Back to lease overview" at bounding box center [445, 260] width 150 height 31
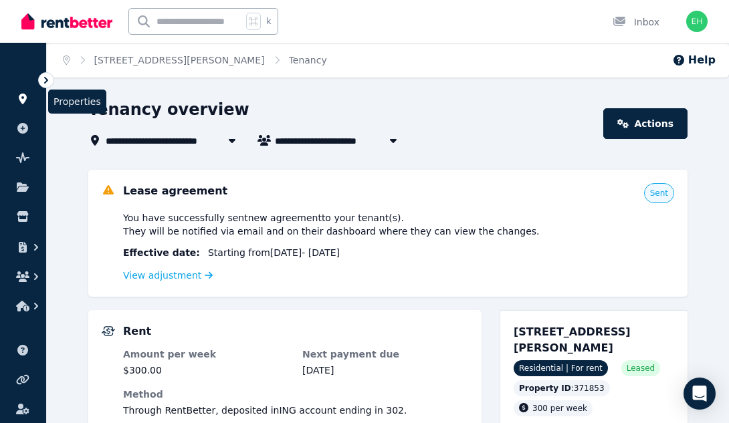
click at [27, 94] on icon at bounding box center [22, 99] width 13 height 11
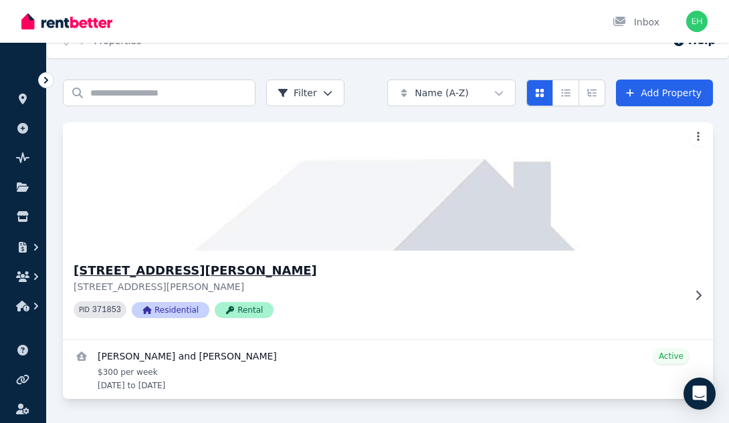
scroll to position [19, 0]
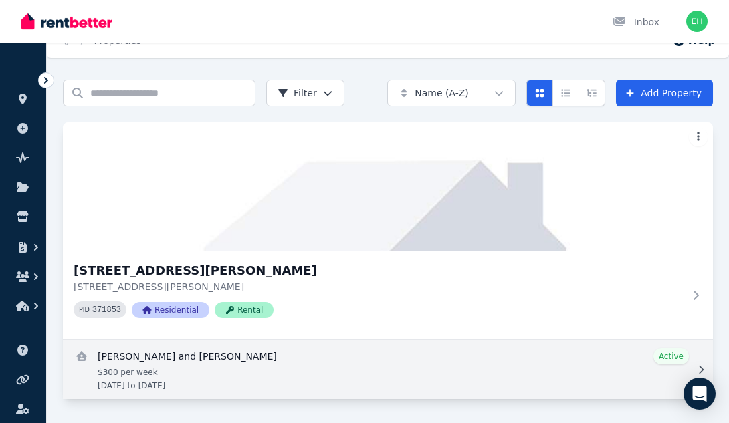
click at [179, 361] on link "View details for Jessica and Jay Williams" at bounding box center [388, 369] width 650 height 59
